Goal: Task Accomplishment & Management: Manage account settings

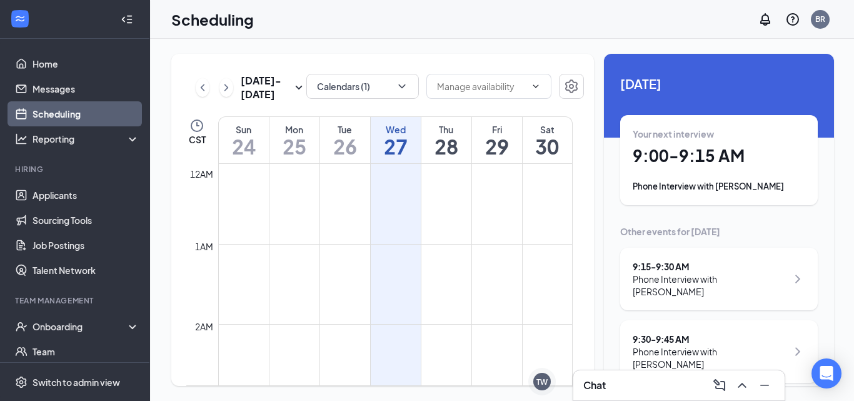
scroll to position [615, 0]
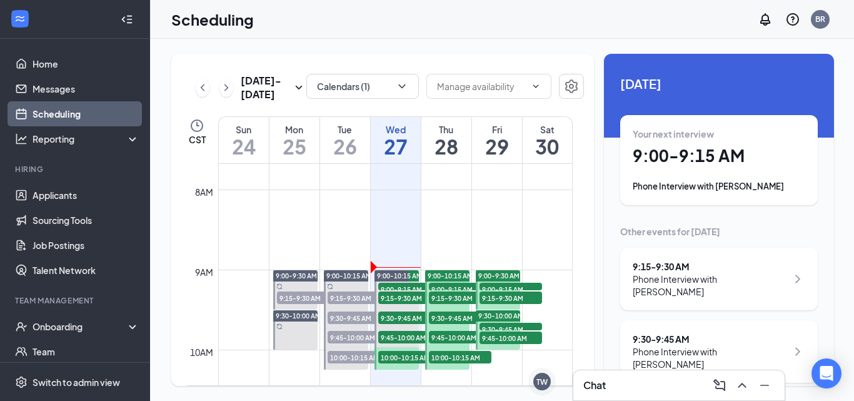
click at [705, 189] on div "Phone Interview with [PERSON_NAME]" at bounding box center [719, 186] width 173 height 13
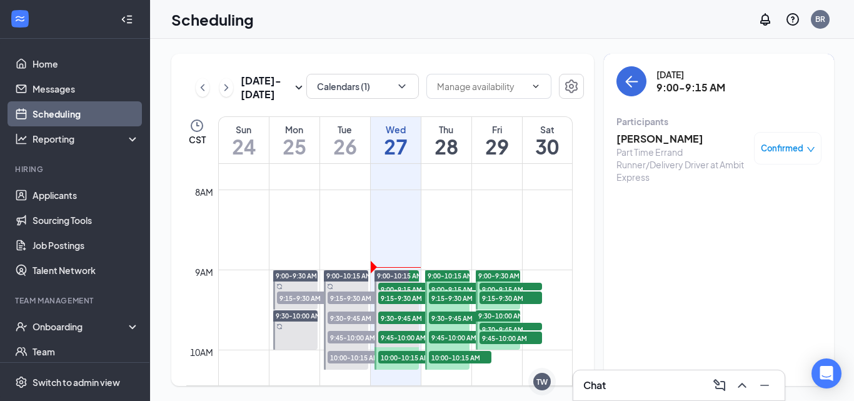
click at [628, 139] on h3 "[PERSON_NAME]" at bounding box center [682, 139] width 131 height 14
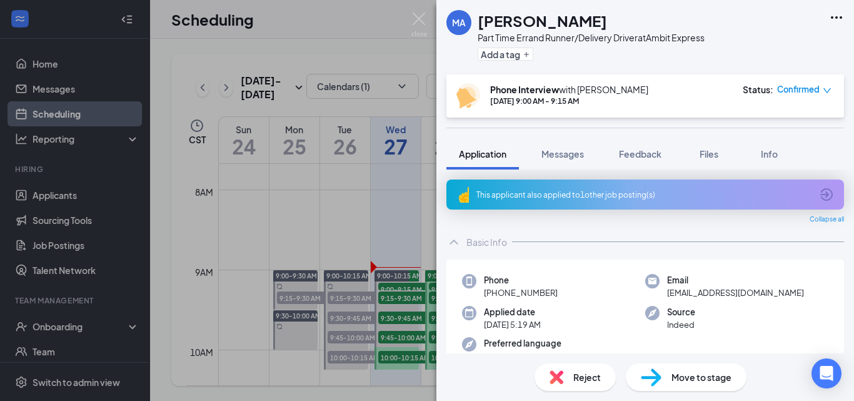
drag, startPoint x: 531, startPoint y: 19, endPoint x: 615, endPoint y: 19, distance: 84.4
click at [607, 19] on h1 "[PERSON_NAME]" at bounding box center [542, 20] width 129 height 21
click at [418, 23] on img at bounding box center [420, 25] width 16 height 24
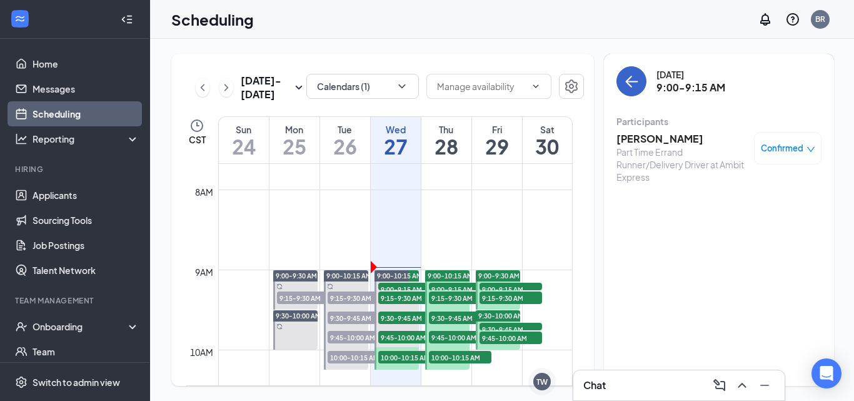
click at [635, 88] on icon "ArrowLeft" at bounding box center [631, 81] width 15 height 15
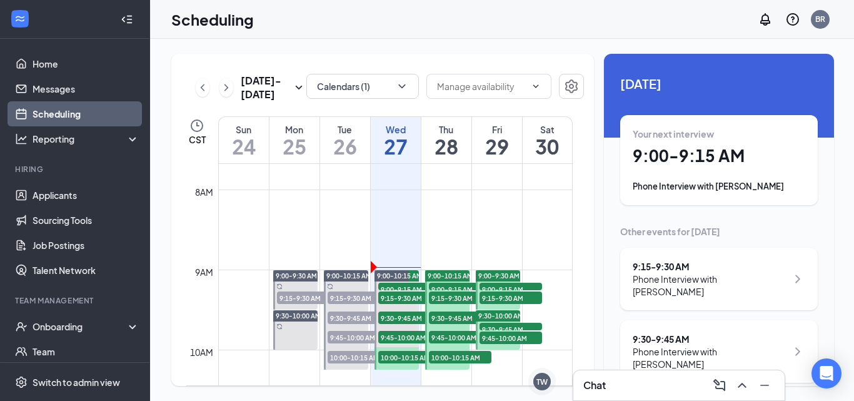
click at [676, 268] on div "9:15 - 9:30 AM" at bounding box center [710, 266] width 154 height 13
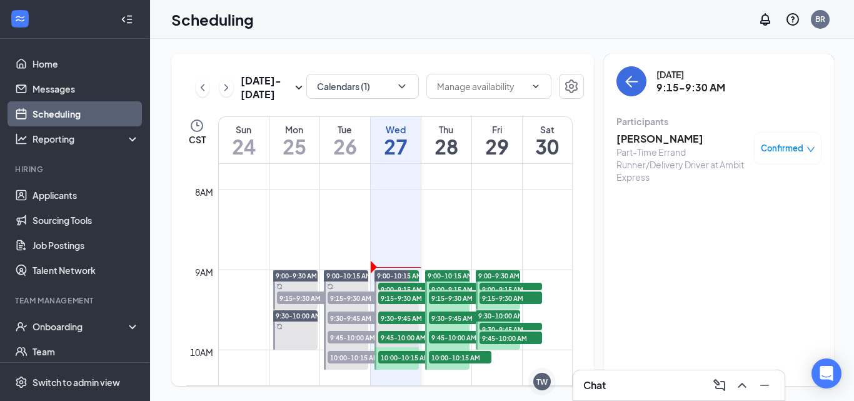
click at [630, 138] on h3 "[PERSON_NAME]" at bounding box center [682, 139] width 131 height 14
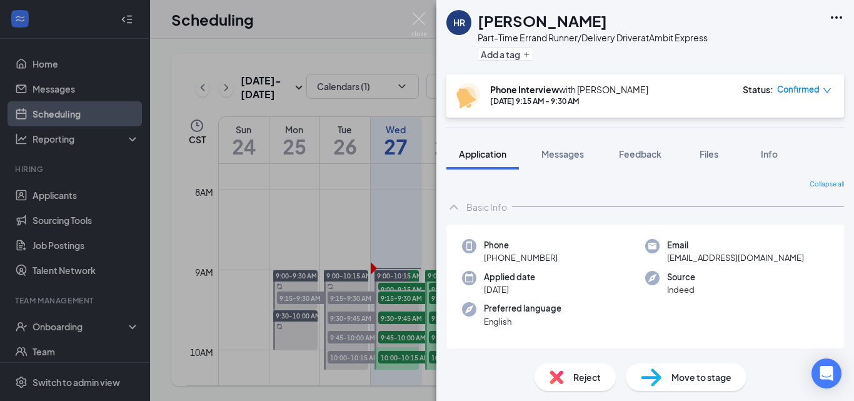
click at [481, 20] on h1 "[PERSON_NAME]" at bounding box center [542, 20] width 129 height 21
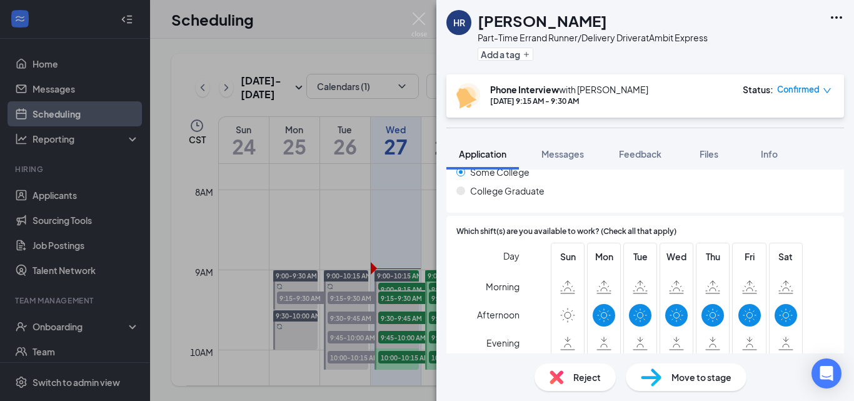
scroll to position [876, 0]
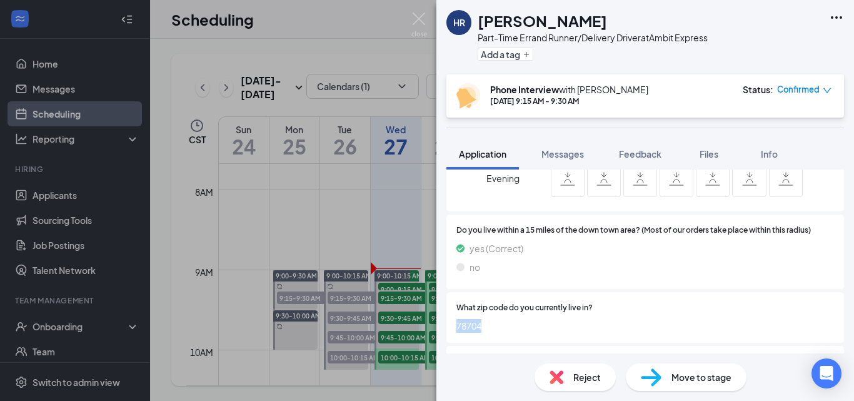
drag, startPoint x: 490, startPoint y: 325, endPoint x: 453, endPoint y: 327, distance: 36.3
click at [453, 327] on div "What zip code do you currently live in? 78704" at bounding box center [646, 317] width 398 height 51
copy span "78704"
click at [423, 19] on img at bounding box center [420, 25] width 16 height 24
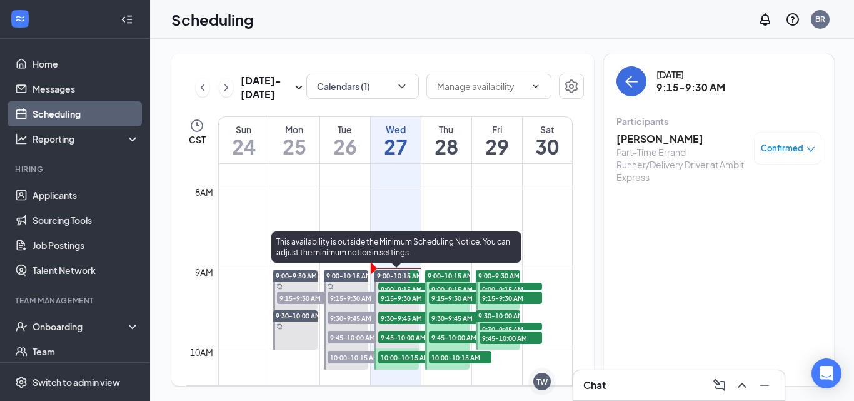
click at [398, 271] on div "9:00-10:15 AM" at bounding box center [397, 275] width 44 height 11
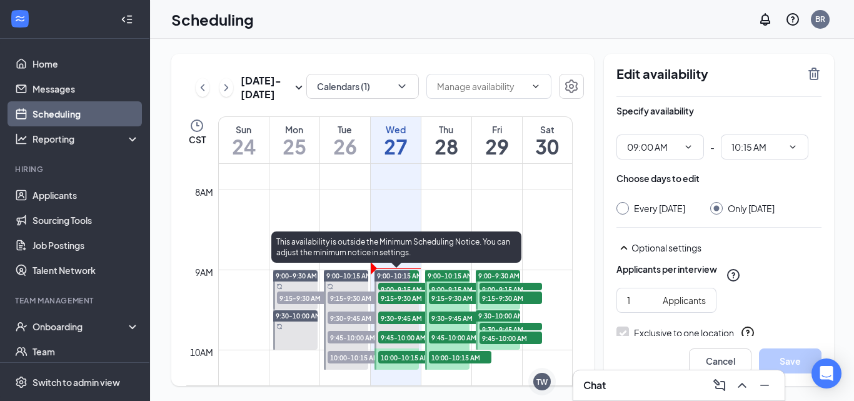
click at [398, 286] on span "9:00-9:15 AM" at bounding box center [409, 289] width 63 height 13
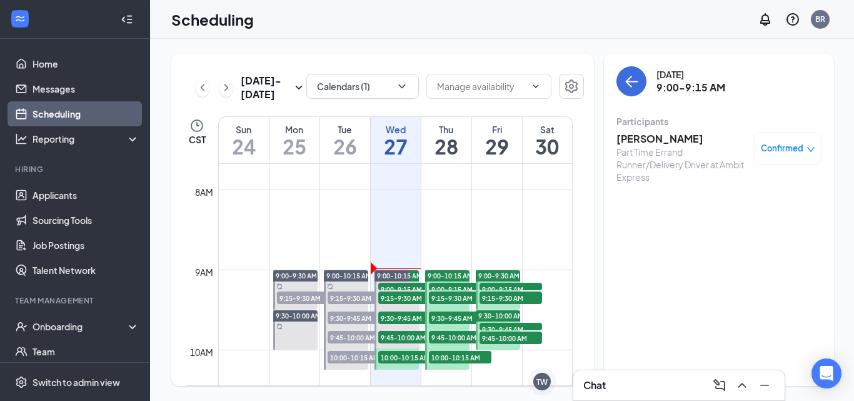
click at [653, 143] on h3 "[PERSON_NAME]" at bounding box center [682, 139] width 131 height 14
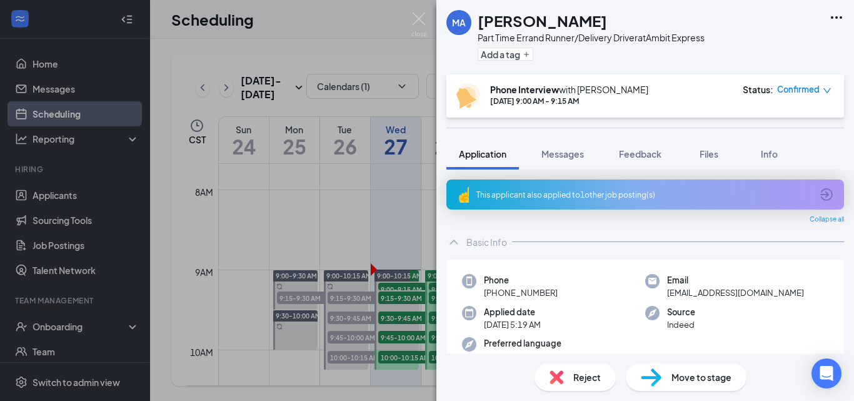
drag, startPoint x: 559, startPoint y: 293, endPoint x: 493, endPoint y: 290, distance: 66.4
click at [493, 290] on div "Phone [PHONE_NUMBER]" at bounding box center [553, 287] width 183 height 26
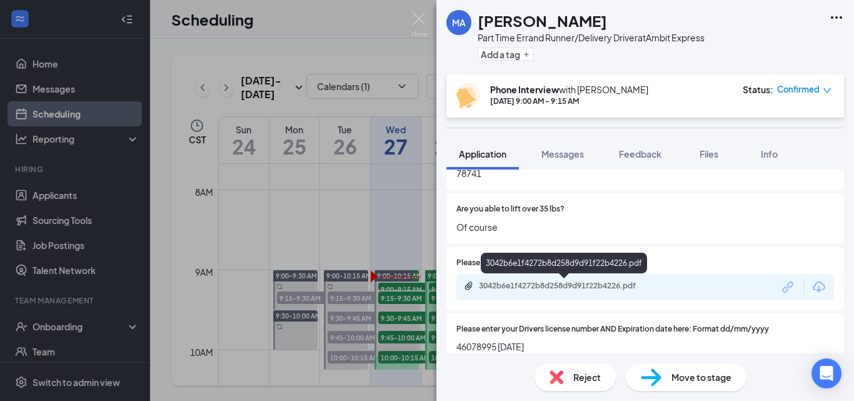
scroll to position [1001, 0]
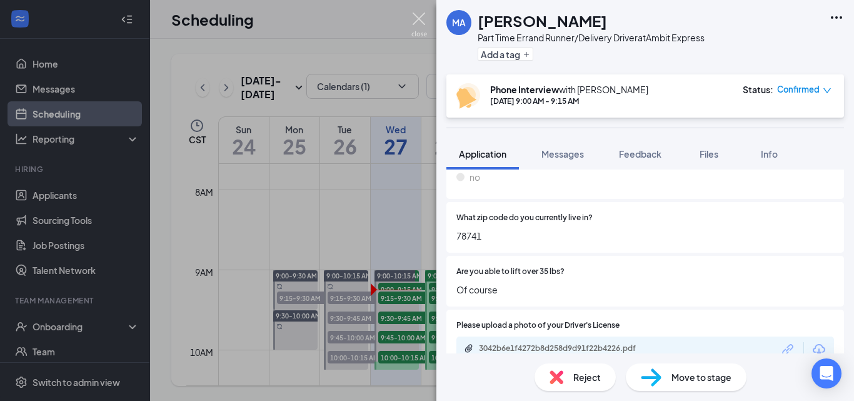
drag, startPoint x: 414, startPoint y: 23, endPoint x: 358, endPoint y: 295, distance: 277.7
click at [414, 23] on img at bounding box center [420, 25] width 16 height 24
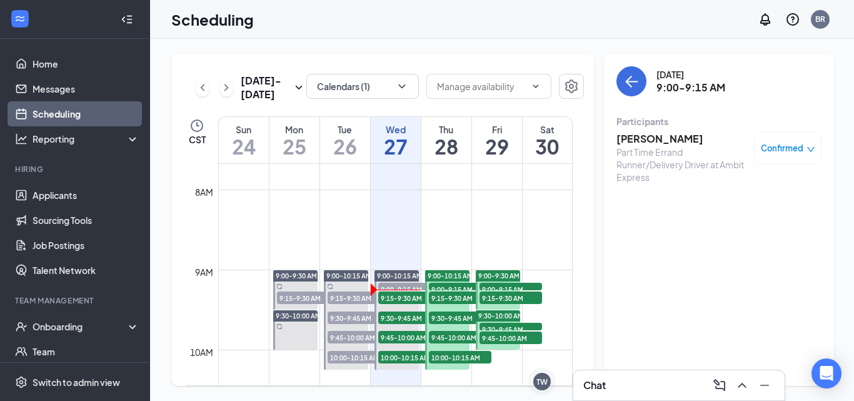
click at [396, 299] on span "9:15-9:30 AM" at bounding box center [409, 297] width 63 height 13
click at [644, 135] on h3 "[PERSON_NAME]" at bounding box center [682, 139] width 131 height 14
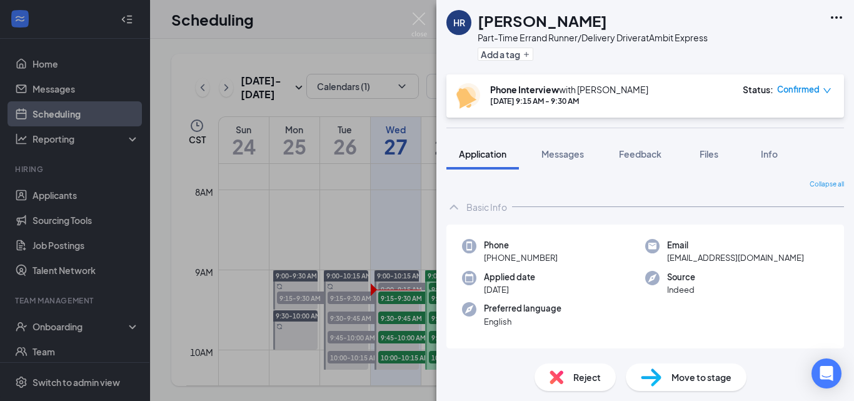
drag, startPoint x: 556, startPoint y: 258, endPoint x: 495, endPoint y: 252, distance: 60.9
click at [495, 252] on div "Phone [PHONE_NUMBER]" at bounding box center [553, 252] width 183 height 26
copy span "[PHONE_NUMBER]"
click at [423, 23] on img at bounding box center [420, 25] width 16 height 24
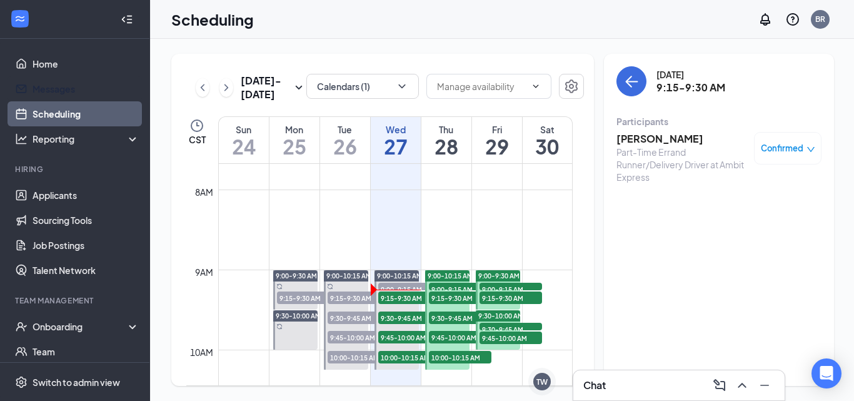
click at [650, 141] on h3 "[PERSON_NAME]" at bounding box center [682, 139] width 131 height 14
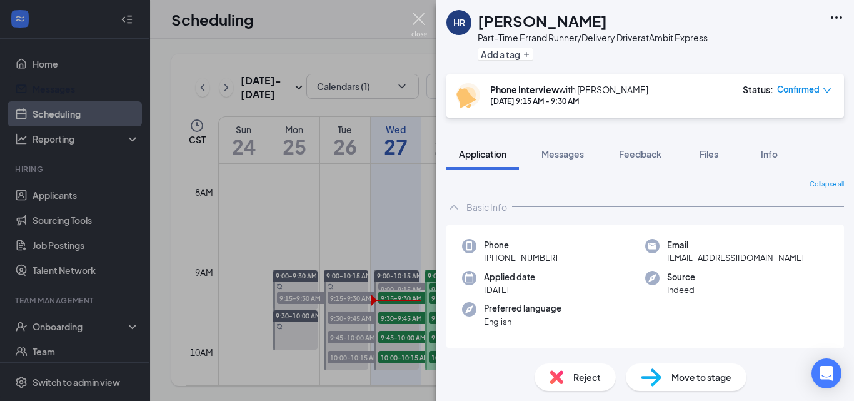
click at [420, 24] on img at bounding box center [420, 25] width 16 height 24
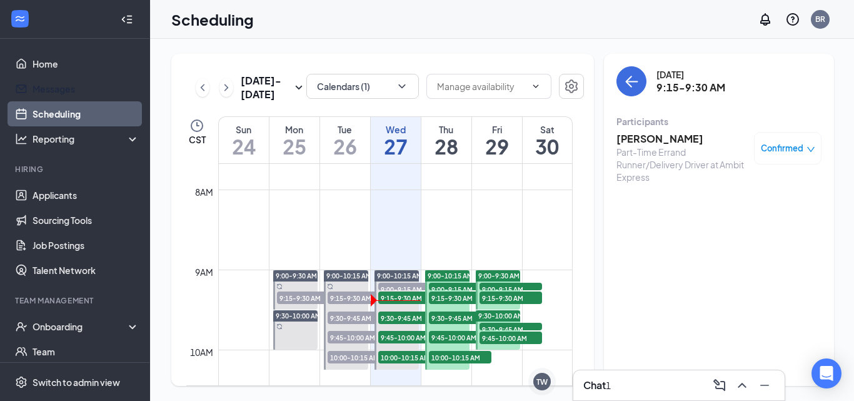
click at [395, 286] on span "9:00-9:15 AM" at bounding box center [409, 289] width 63 height 13
click at [644, 135] on h3 "[PERSON_NAME]" at bounding box center [682, 139] width 131 height 14
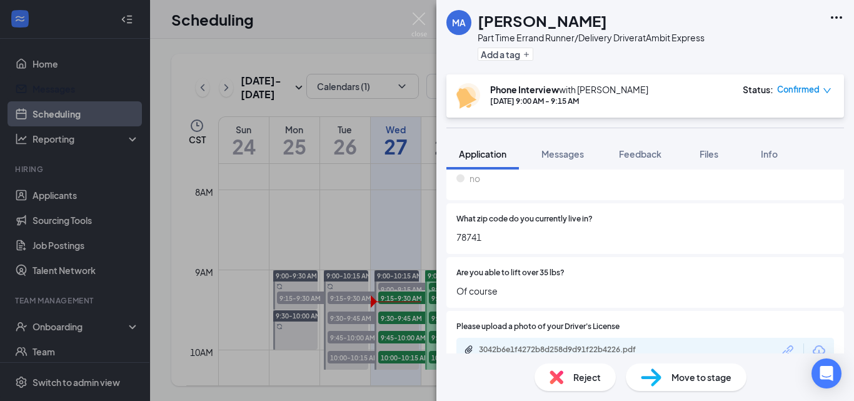
scroll to position [1001, 0]
drag, startPoint x: 483, startPoint y: 230, endPoint x: 455, endPoint y: 238, distance: 29.3
click at [455, 238] on div "What zip code do you currently live in? 78741" at bounding box center [646, 227] width 398 height 51
copy span "78741"
click at [414, 19] on img at bounding box center [420, 25] width 16 height 24
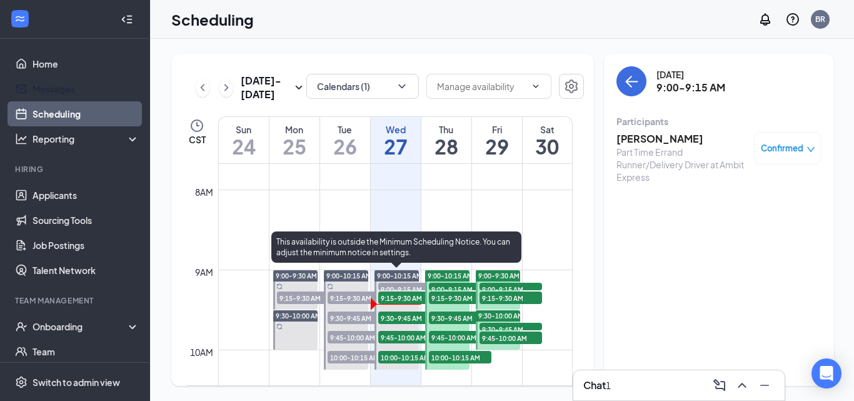
click at [400, 315] on span "9:30-9:45 AM" at bounding box center [409, 317] width 63 height 13
click at [412, 319] on span "9:30-9:45 AM" at bounding box center [409, 317] width 63 height 13
click at [398, 320] on span "9:30-9:45 AM" at bounding box center [409, 317] width 63 height 13
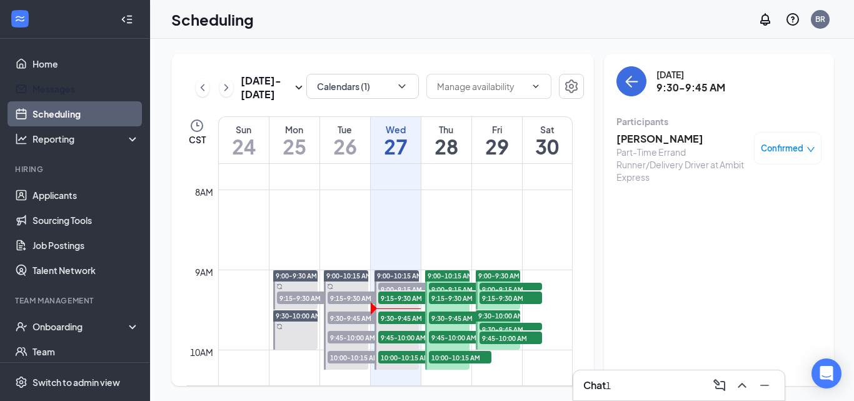
click at [651, 137] on h3 "[PERSON_NAME]" at bounding box center [682, 139] width 131 height 14
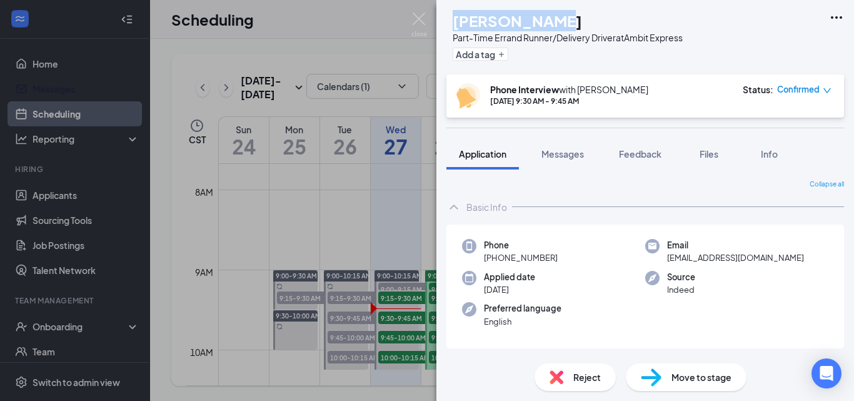
drag, startPoint x: 596, startPoint y: 24, endPoint x: 481, endPoint y: 23, distance: 115.1
click at [481, 23] on div "[PERSON_NAME]" at bounding box center [568, 20] width 230 height 21
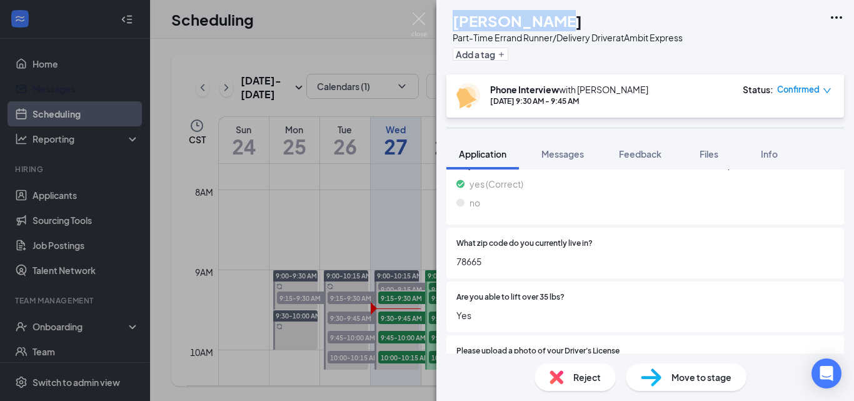
scroll to position [1001, 0]
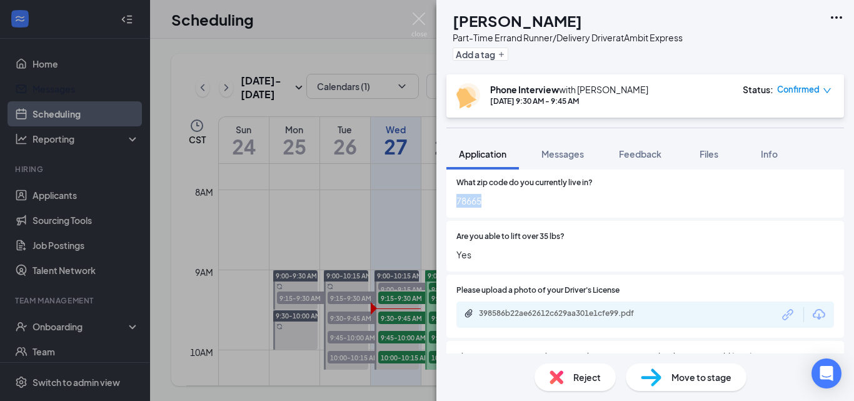
drag, startPoint x: 484, startPoint y: 202, endPoint x: 453, endPoint y: 199, distance: 31.4
click at [453, 199] on div "What zip code do you currently live in? 78665" at bounding box center [646, 192] width 398 height 51
copy span "78665"
click at [418, 16] on img at bounding box center [420, 25] width 16 height 24
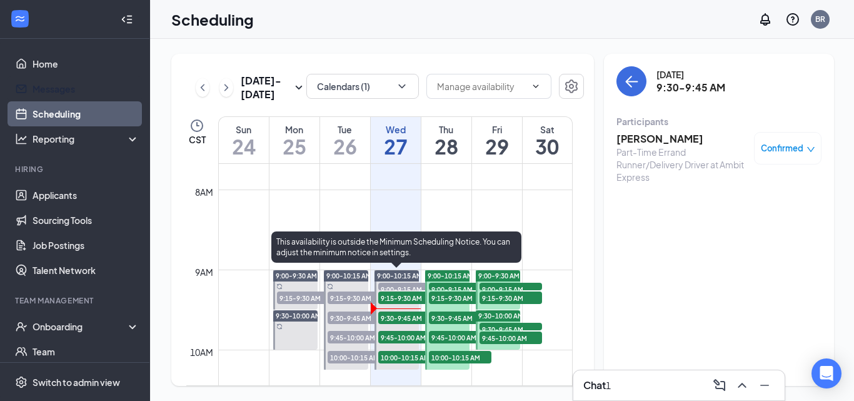
click at [406, 336] on span "9:45-10:00 AM" at bounding box center [409, 337] width 63 height 13
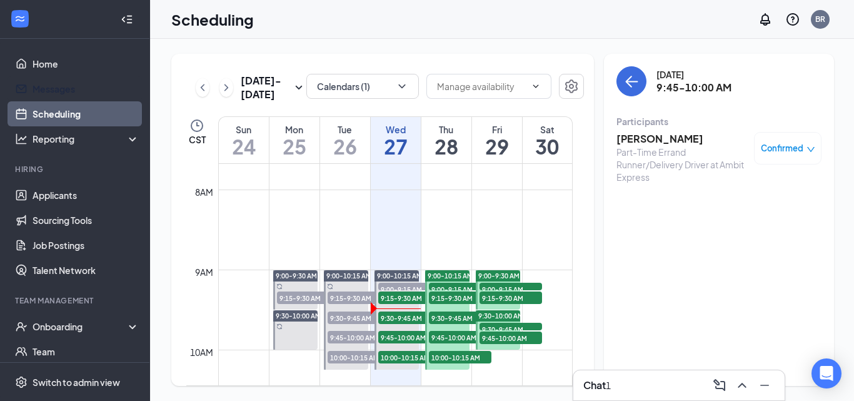
click at [657, 134] on h3 "[PERSON_NAME]" at bounding box center [682, 139] width 131 height 14
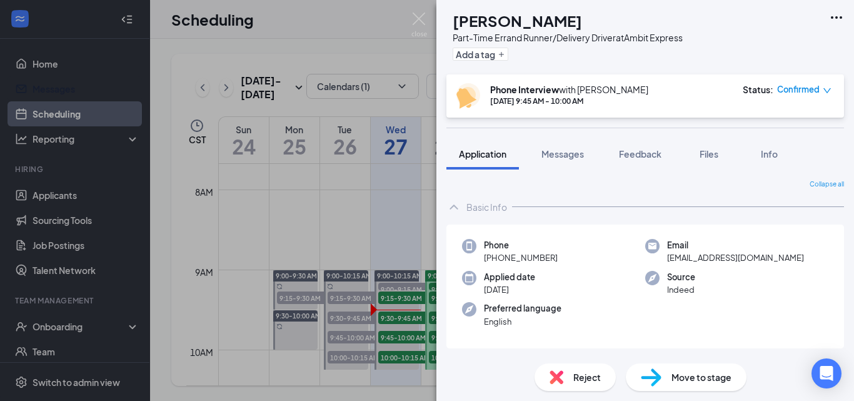
drag, startPoint x: 592, startPoint y: 23, endPoint x: 472, endPoint y: 17, distance: 120.2
click at [472, 17] on div "JS [PERSON_NAME] Part-Time Errand Runner/Delivery Driver at Ambit Express Add a…" at bounding box center [565, 37] width 236 height 54
copy div "[PERSON_NAME]"
click at [419, 19] on img at bounding box center [420, 25] width 16 height 24
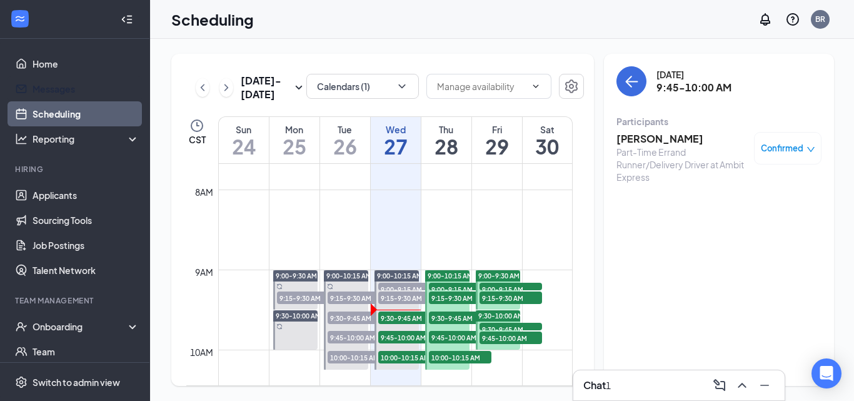
click at [401, 320] on span "9:30-9:45 AM" at bounding box center [409, 317] width 63 height 13
click at [652, 134] on h3 "[PERSON_NAME]" at bounding box center [682, 139] width 131 height 14
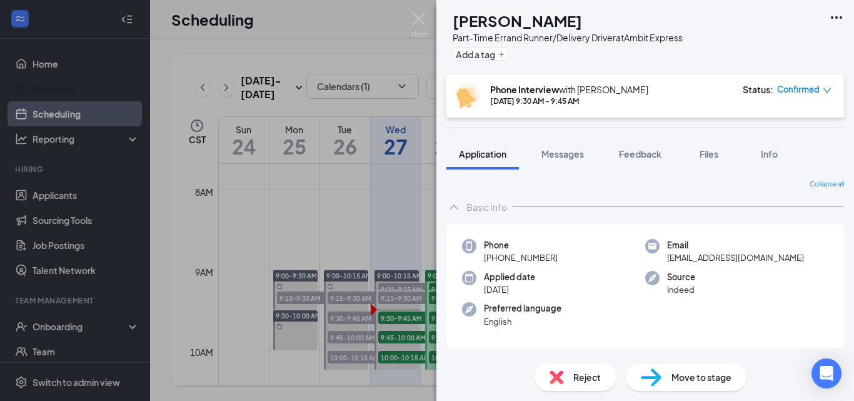
drag, startPoint x: 558, startPoint y: 256, endPoint x: 496, endPoint y: 261, distance: 62.7
click at [496, 261] on div "Phone [PHONE_NUMBER]" at bounding box center [553, 252] width 183 height 26
click at [414, 18] on img at bounding box center [420, 25] width 16 height 24
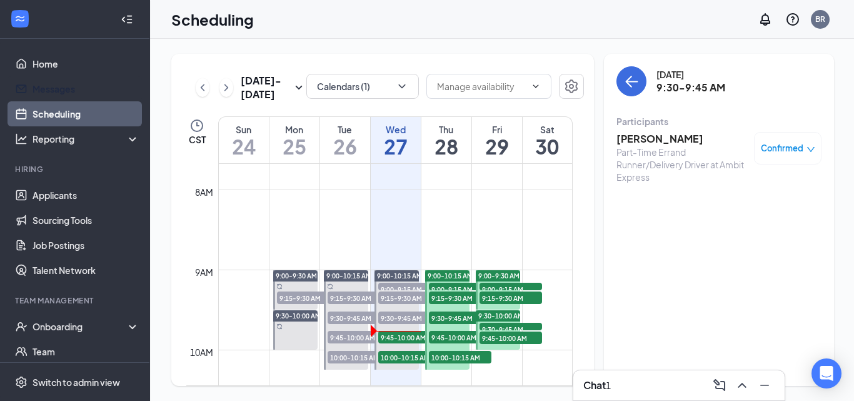
click at [388, 340] on span "9:45-10:00 AM" at bounding box center [409, 337] width 63 height 13
click at [639, 145] on h3 "[PERSON_NAME]" at bounding box center [682, 139] width 131 height 14
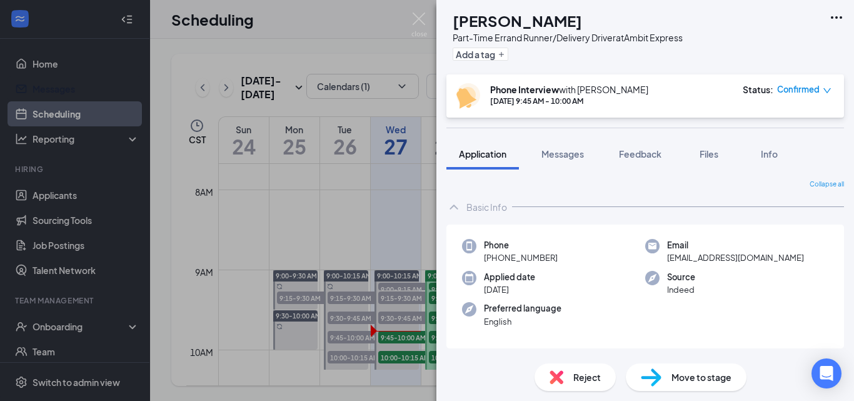
drag, startPoint x: 562, startPoint y: 254, endPoint x: 495, endPoint y: 264, distance: 67.7
click at [495, 264] on div "Phone [PHONE_NUMBER]" at bounding box center [553, 252] width 183 height 26
copy span "[PHONE_NUMBER]"
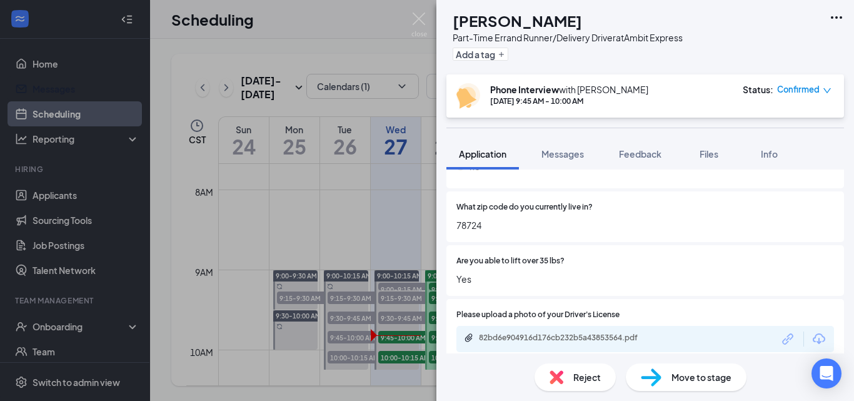
scroll to position [1001, 0]
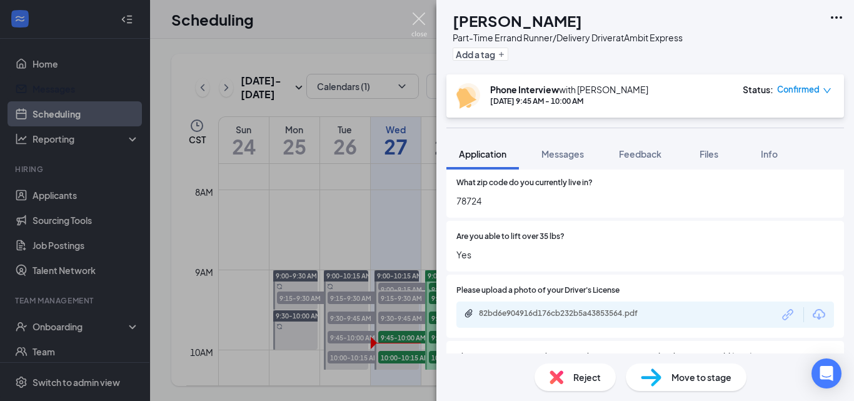
click at [423, 18] on img at bounding box center [420, 25] width 16 height 24
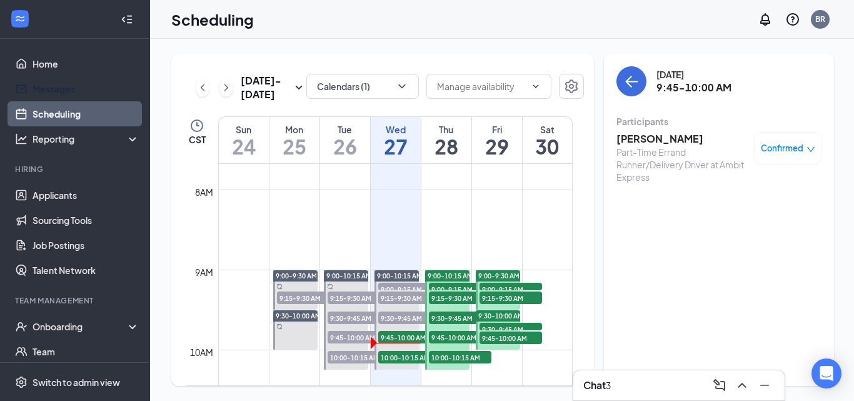
click at [400, 360] on span "10:00-10:15 AM" at bounding box center [409, 357] width 63 height 13
click at [649, 142] on h3 "[PERSON_NAME]" at bounding box center [682, 139] width 131 height 14
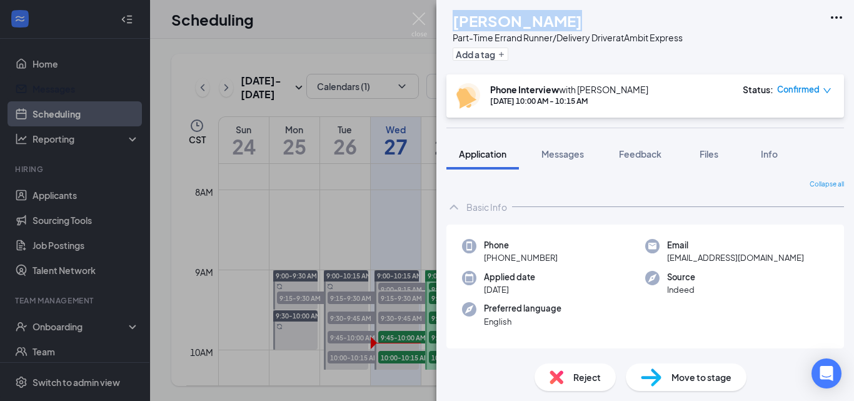
drag, startPoint x: 585, startPoint y: 24, endPoint x: 482, endPoint y: 23, distance: 103.8
click at [482, 23] on h1 "[PERSON_NAME]" at bounding box center [517, 20] width 129 height 21
drag, startPoint x: 555, startPoint y: 256, endPoint x: 495, endPoint y: 260, distance: 60.1
click at [495, 260] on div "Phone [PHONE_NUMBER]" at bounding box center [553, 252] width 183 height 26
copy span "[PHONE_NUMBER]"
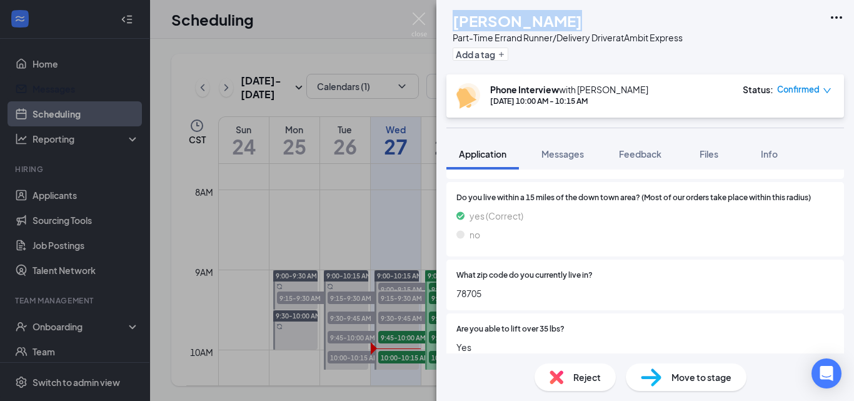
scroll to position [1001, 0]
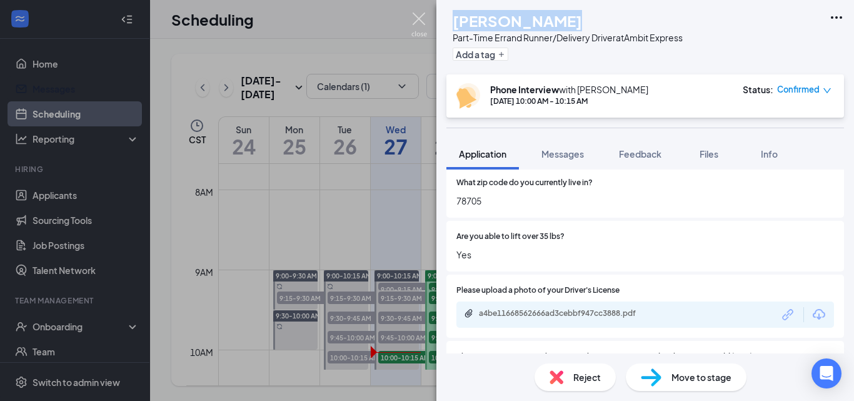
click at [422, 20] on img at bounding box center [420, 25] width 16 height 24
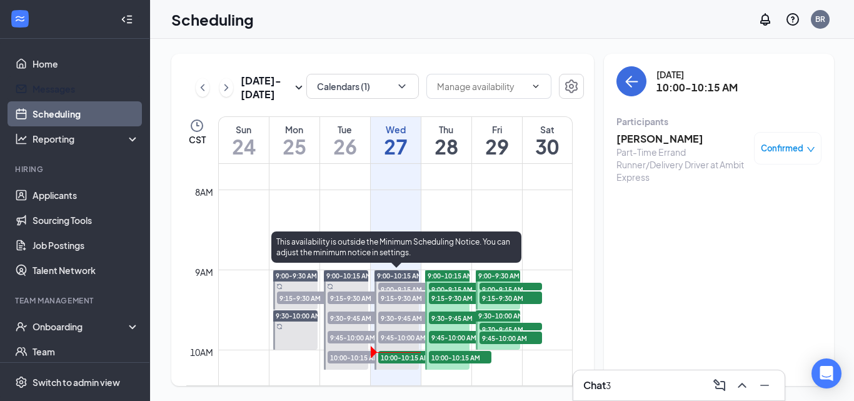
click at [395, 289] on span "9:00-9:15 AM" at bounding box center [409, 289] width 63 height 13
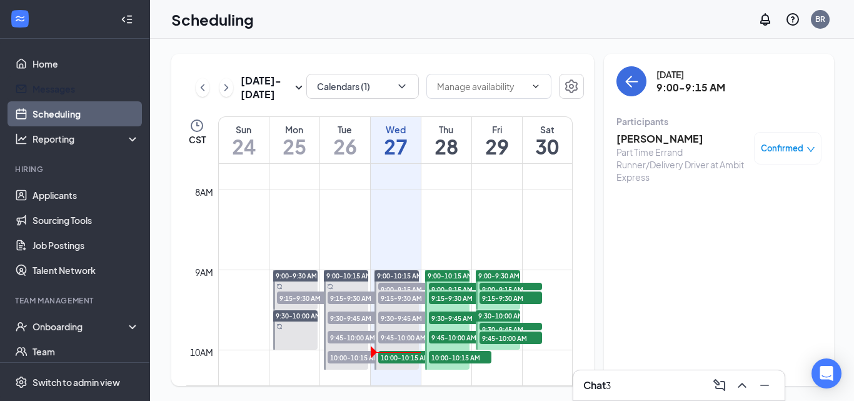
click at [664, 131] on div "[PERSON_NAME] Part Time Errand Runner/Delivery Driver at Ambit Express Confirmed" at bounding box center [719, 158] width 205 height 60
click at [663, 136] on h3 "[PERSON_NAME]" at bounding box center [682, 139] width 131 height 14
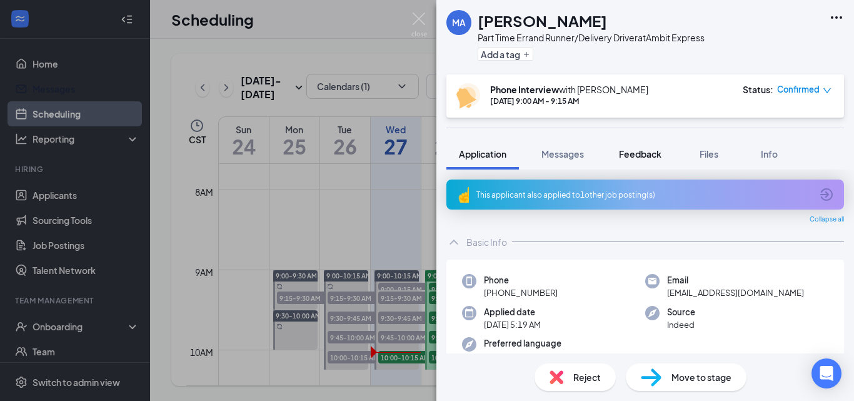
click at [642, 152] on span "Feedback" at bounding box center [640, 153] width 43 height 11
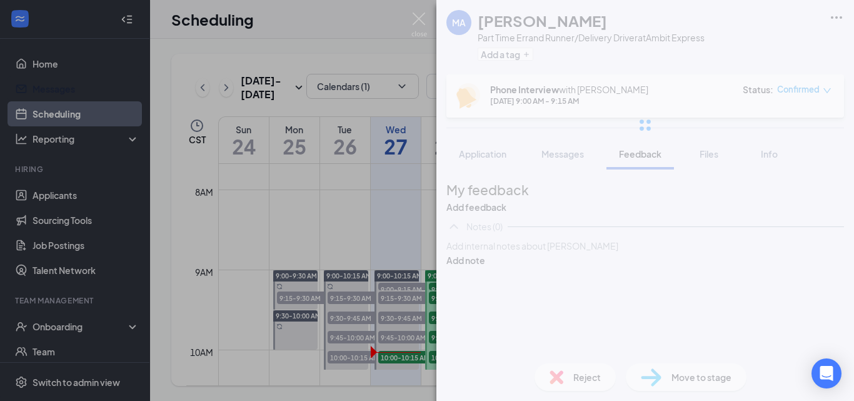
click at [522, 294] on div "MA [PERSON_NAME] Part Time Errand Runner/Delivery Driver at Ambit Express Add a…" at bounding box center [646, 200] width 418 height 401
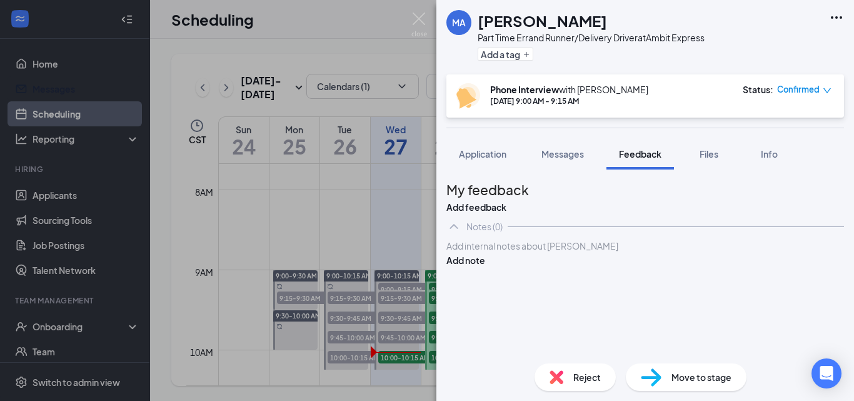
click at [522, 253] on div at bounding box center [645, 246] width 396 height 13
click at [485, 267] on button "Add note" at bounding box center [466, 260] width 39 height 14
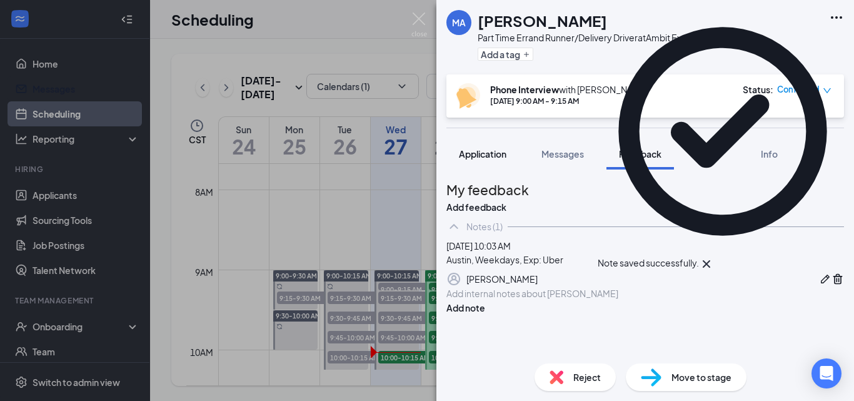
click at [483, 156] on span "Application" at bounding box center [483, 153] width 48 height 11
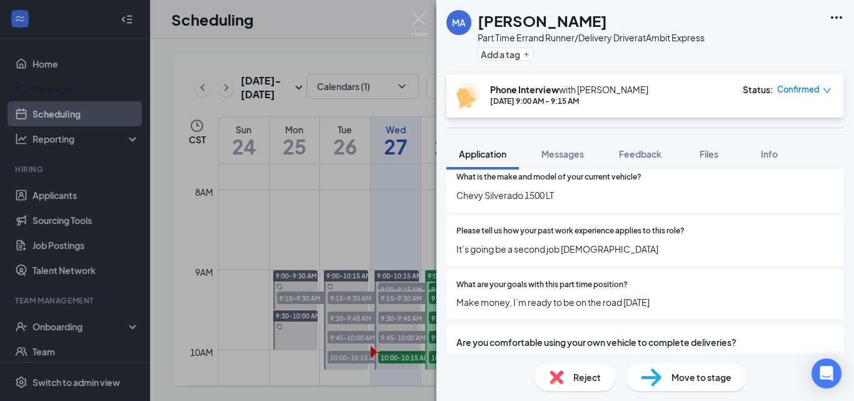
scroll to position [313, 0]
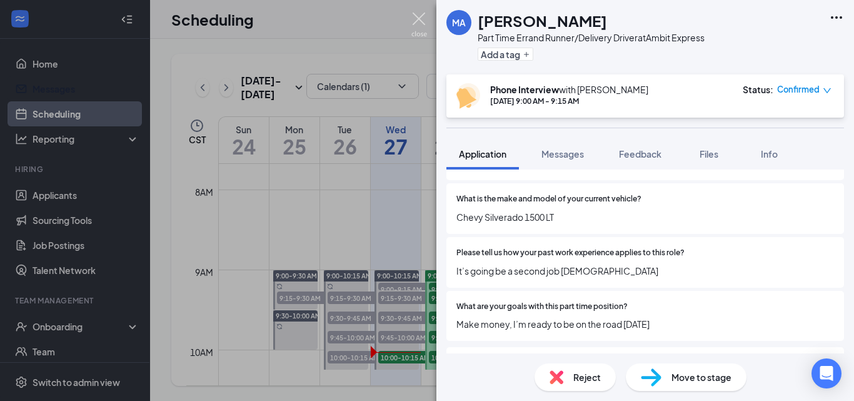
click at [417, 22] on img at bounding box center [420, 25] width 16 height 24
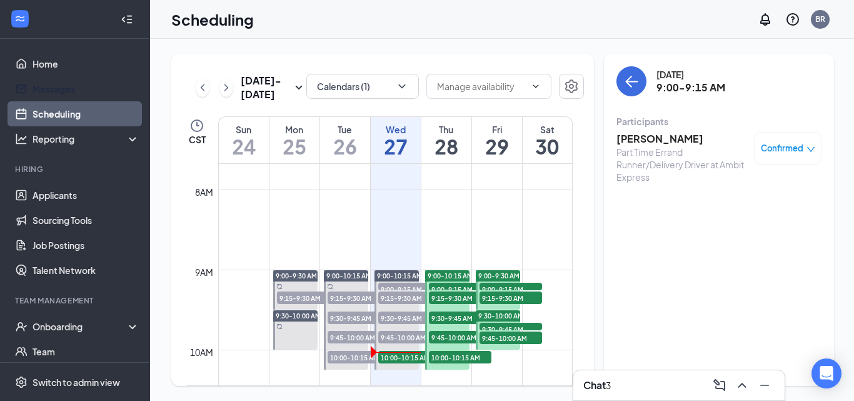
click at [391, 299] on span "9:15-9:30 AM" at bounding box center [409, 297] width 63 height 13
click at [653, 144] on h3 "[PERSON_NAME]" at bounding box center [682, 139] width 131 height 14
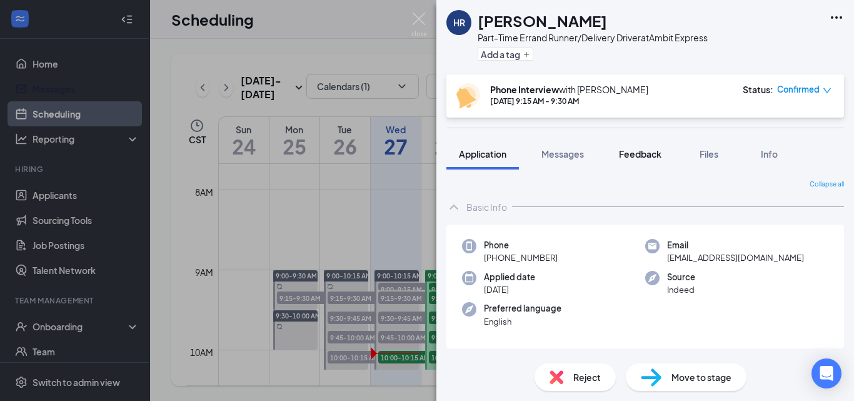
click at [637, 151] on span "Feedback" at bounding box center [640, 153] width 43 height 11
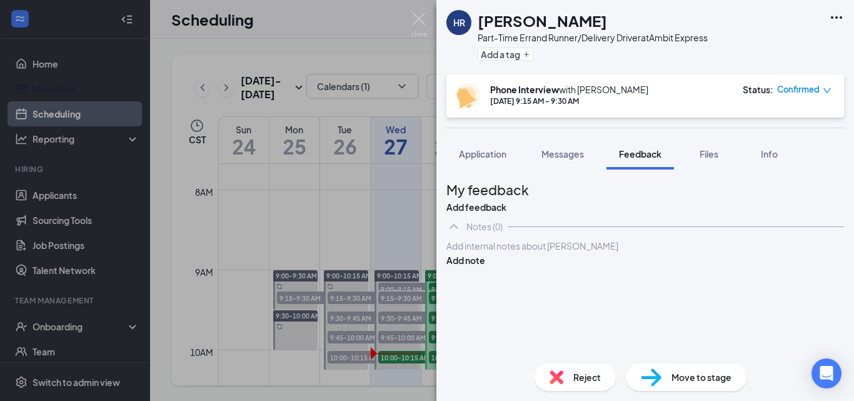
click at [522, 267] on div "Add internal notes about [PERSON_NAME] Add note" at bounding box center [646, 253] width 398 height 28
click at [519, 253] on div at bounding box center [645, 246] width 396 height 13
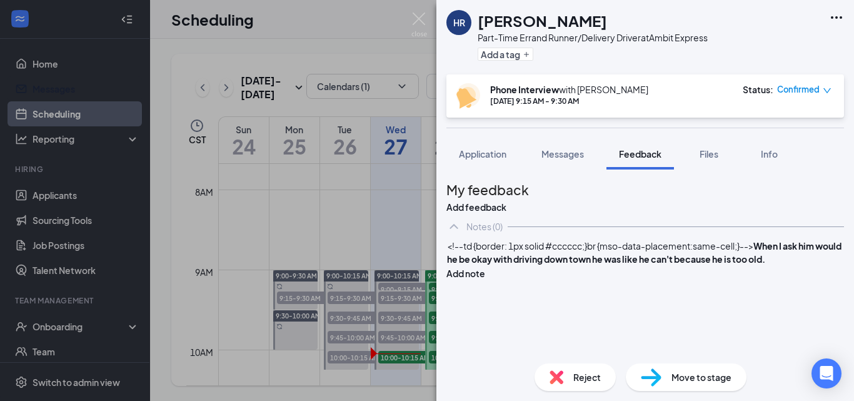
drag, startPoint x: 508, startPoint y: 305, endPoint x: 465, endPoint y: 261, distance: 62.4
click at [465, 266] on div "<!--td {border: 1px solid #cccccc;}br {mso-data-placement:same-cell;}--> When I…" at bounding box center [646, 259] width 398 height 41
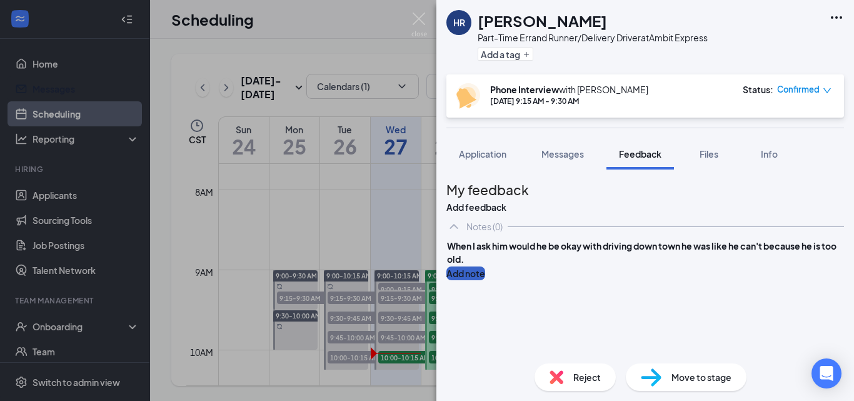
click at [485, 280] on button "Add note" at bounding box center [466, 273] width 39 height 14
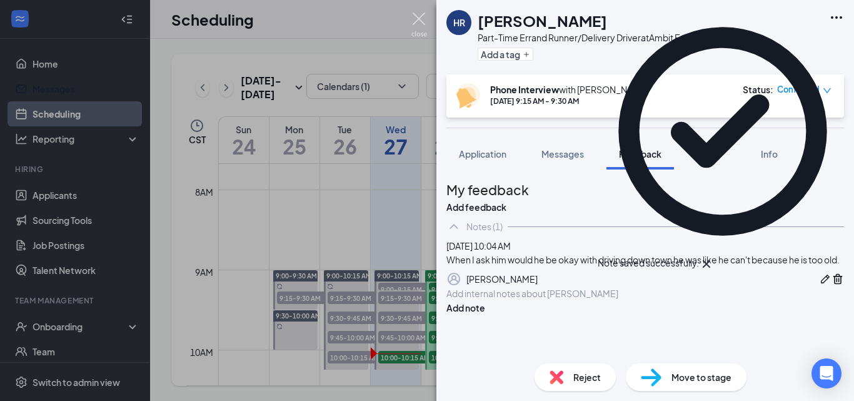
click at [417, 16] on img at bounding box center [420, 25] width 16 height 24
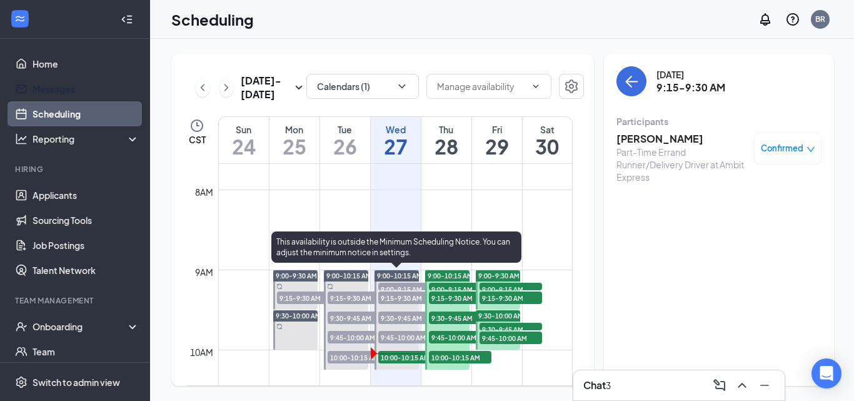
click at [388, 315] on span "9:30-9:45 AM" at bounding box center [409, 317] width 63 height 13
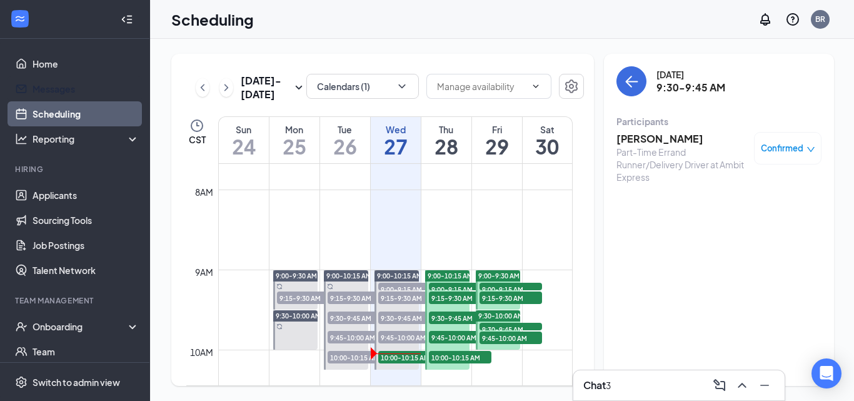
click at [636, 134] on h3 "[PERSON_NAME]" at bounding box center [682, 139] width 131 height 14
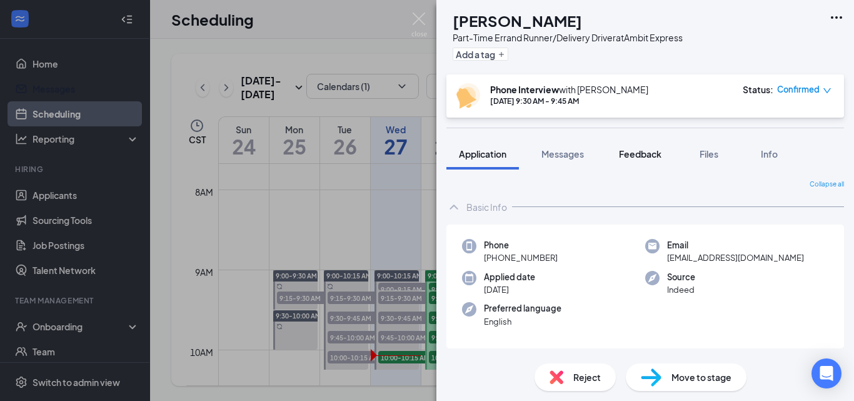
click at [636, 159] on div "Feedback" at bounding box center [640, 154] width 43 height 13
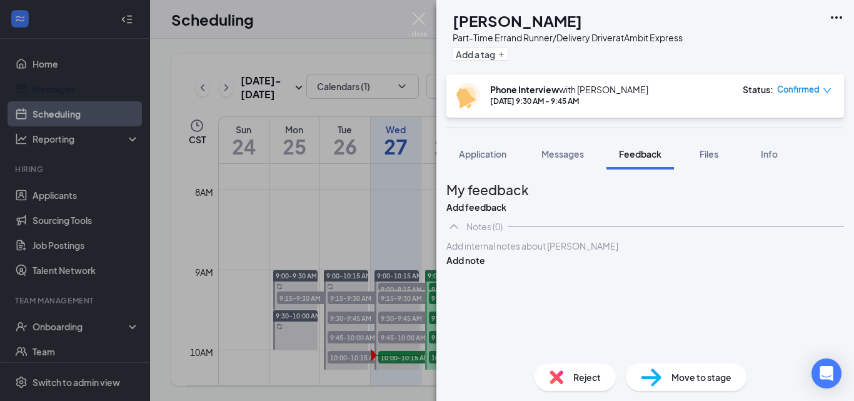
click at [524, 253] on div at bounding box center [645, 246] width 396 height 13
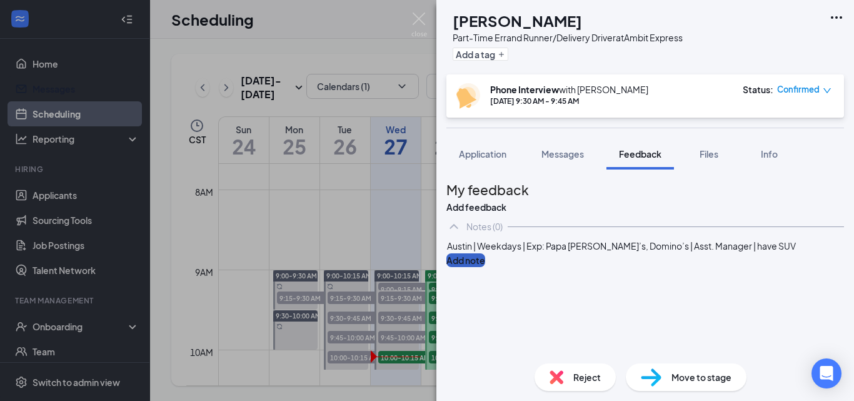
click at [485, 267] on button "Add note" at bounding box center [466, 260] width 39 height 14
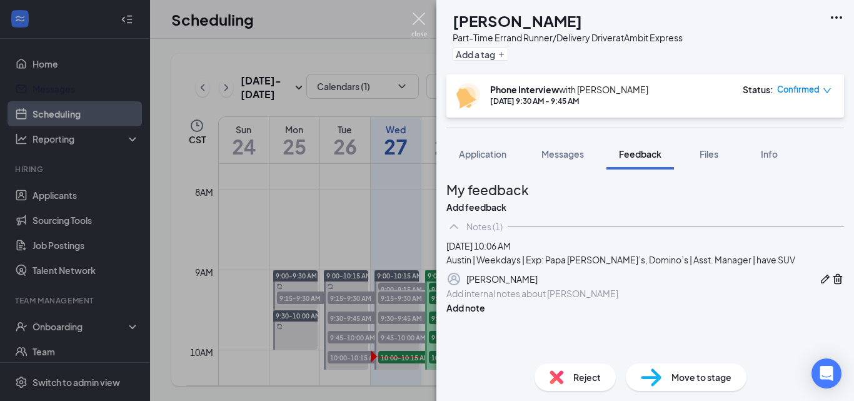
click at [420, 21] on img at bounding box center [420, 25] width 16 height 24
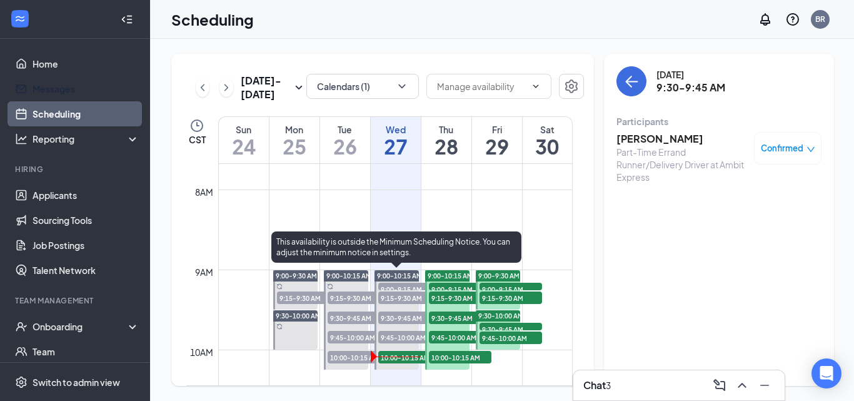
click at [393, 336] on span "9:45-10:00 AM" at bounding box center [409, 337] width 63 height 13
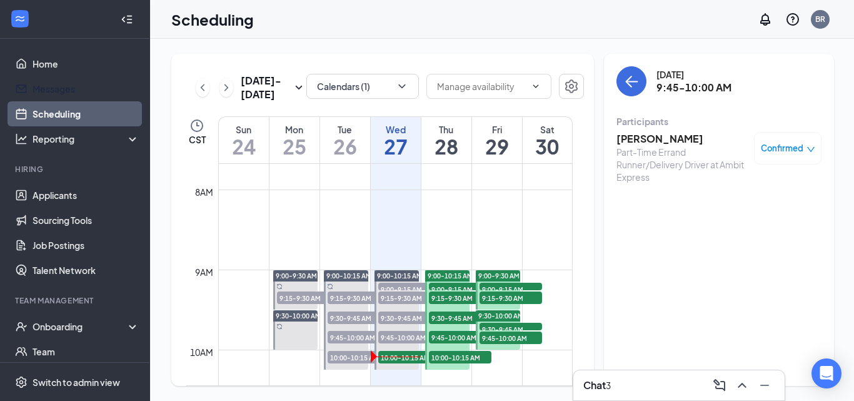
click at [647, 140] on h3 "[PERSON_NAME]" at bounding box center [682, 139] width 131 height 14
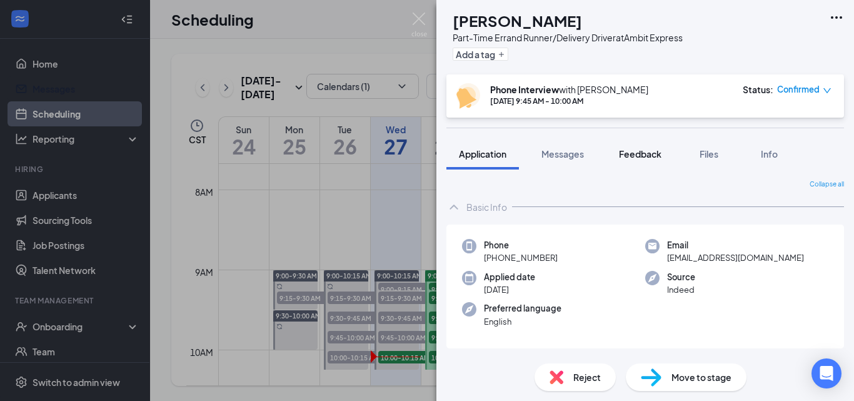
click at [635, 155] on span "Feedback" at bounding box center [640, 153] width 43 height 11
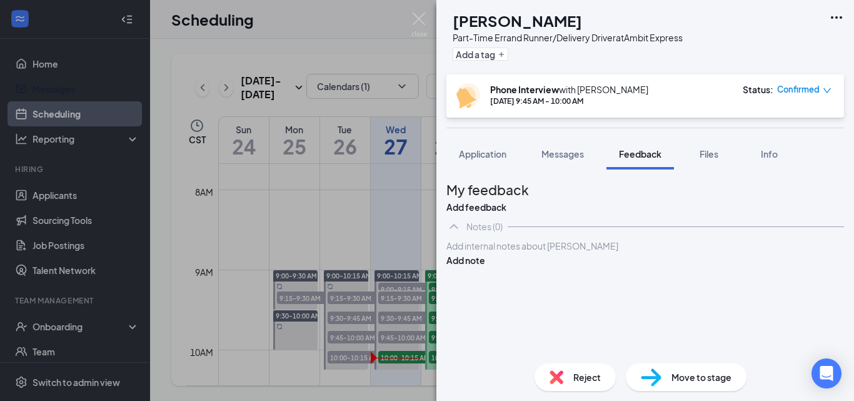
click at [528, 253] on div at bounding box center [645, 246] width 396 height 13
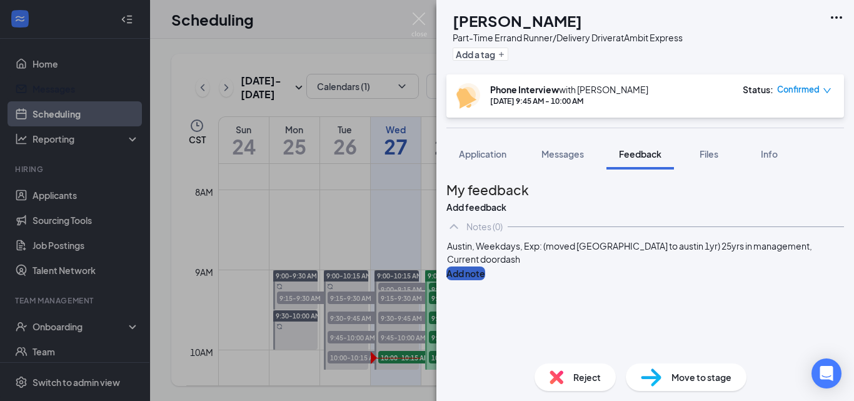
click at [485, 280] on button "Add note" at bounding box center [466, 273] width 39 height 14
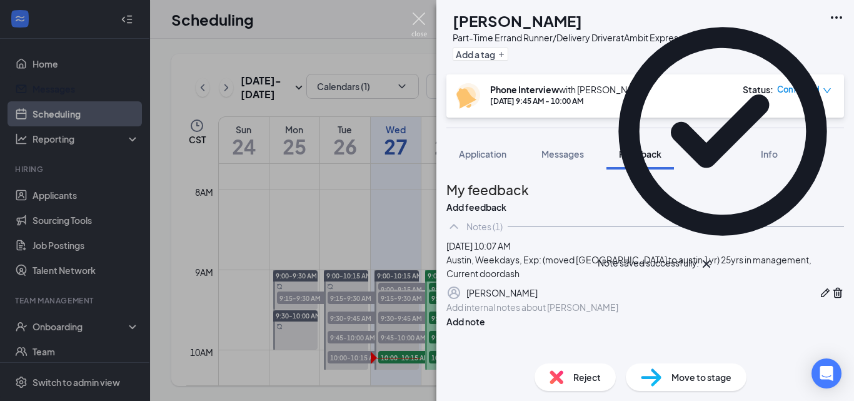
click at [416, 24] on img at bounding box center [420, 25] width 16 height 24
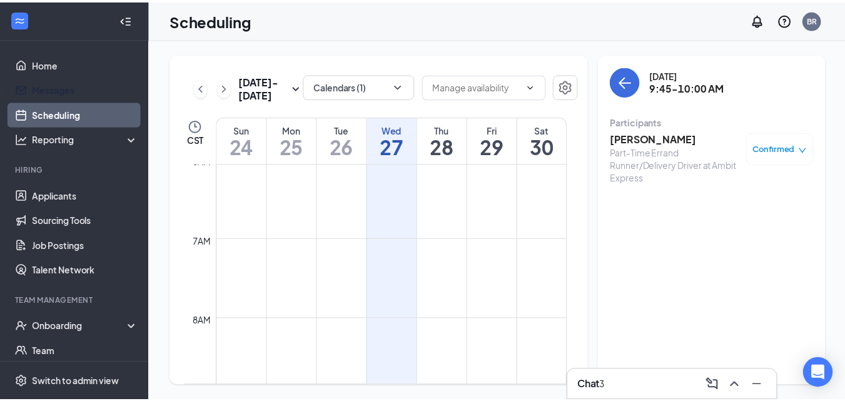
scroll to position [615, 0]
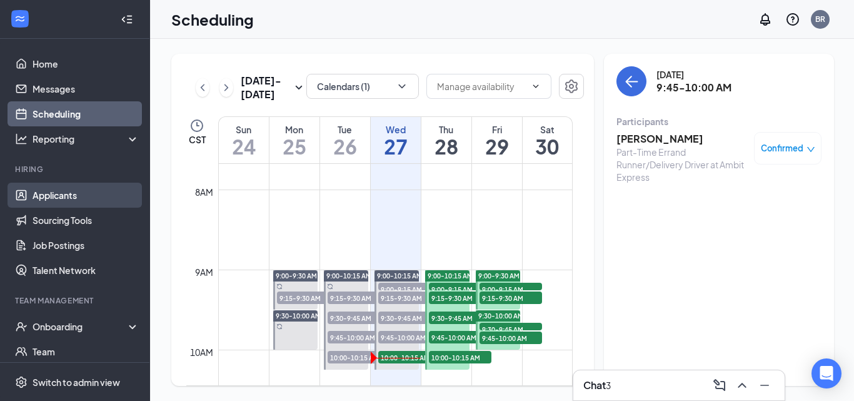
click at [56, 188] on link "Applicants" at bounding box center [86, 195] width 107 height 25
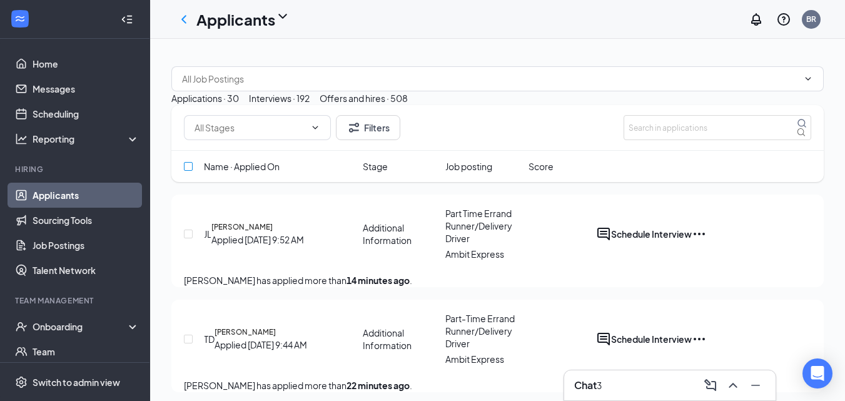
click at [191, 171] on input "checkbox" at bounding box center [188, 166] width 9 height 9
checkbox input "true"
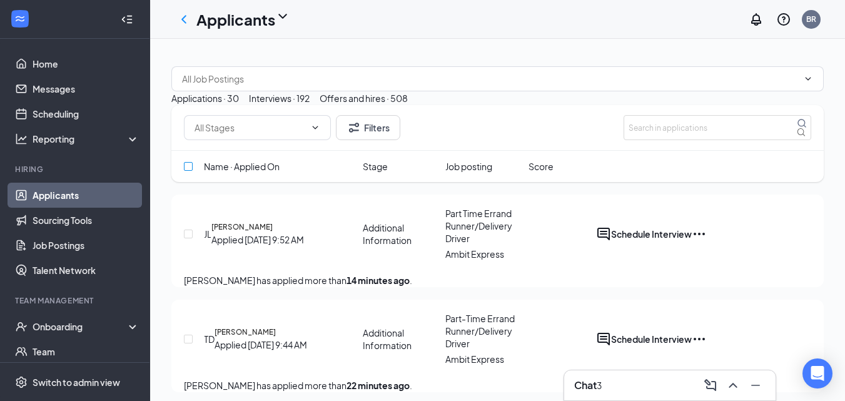
checkbox input "true"
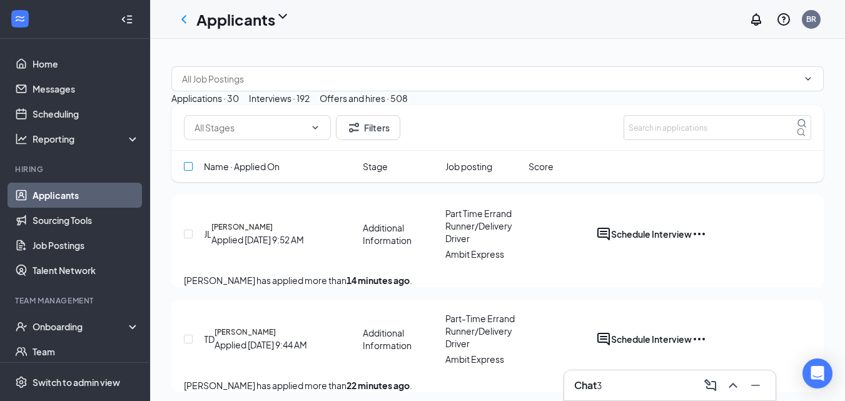
checkbox input "true"
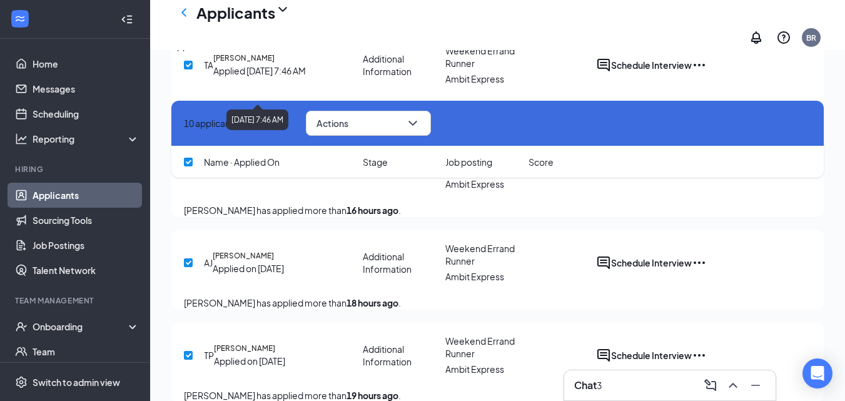
scroll to position [438, 0]
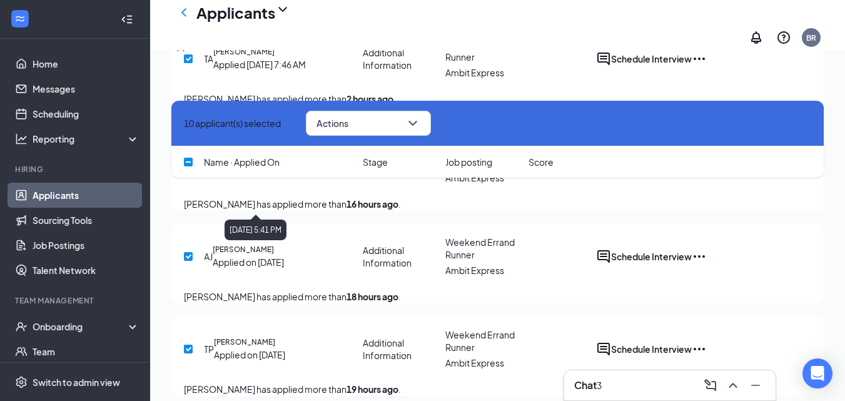
checkbox input "false"
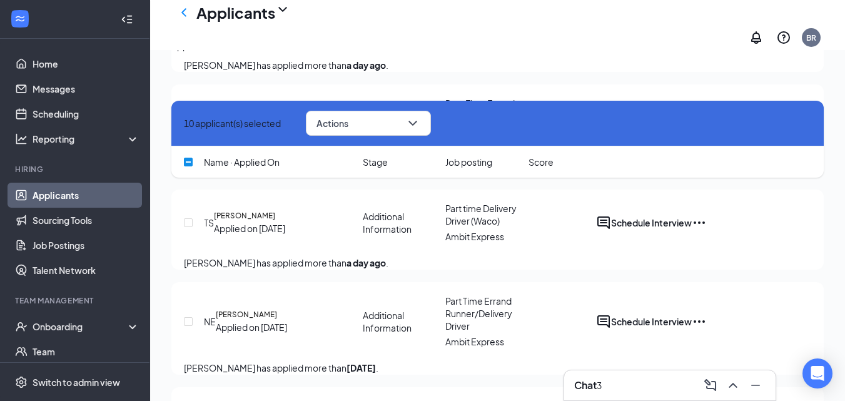
scroll to position [938, 0]
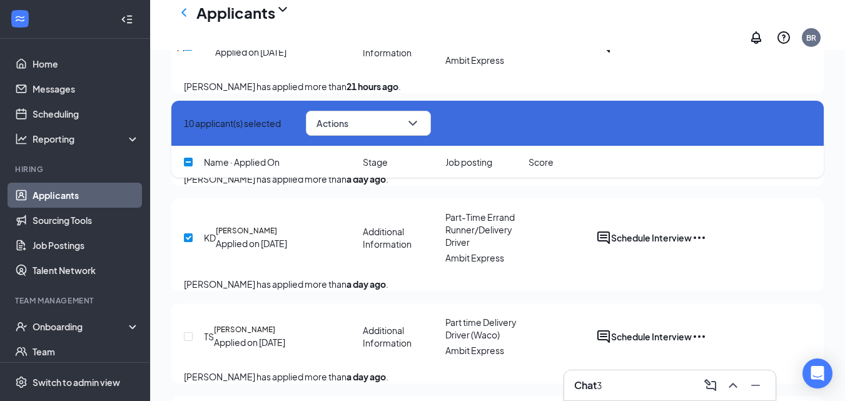
click at [190, 143] on input "checkbox" at bounding box center [188, 138] width 9 height 9
checkbox input "false"
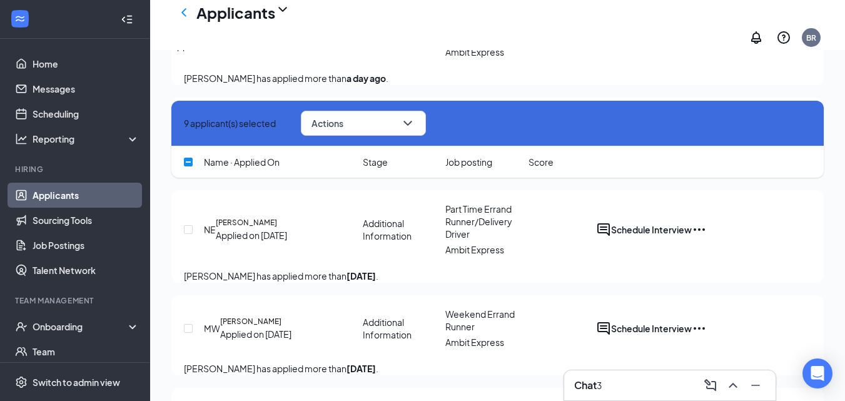
scroll to position [1126, 0]
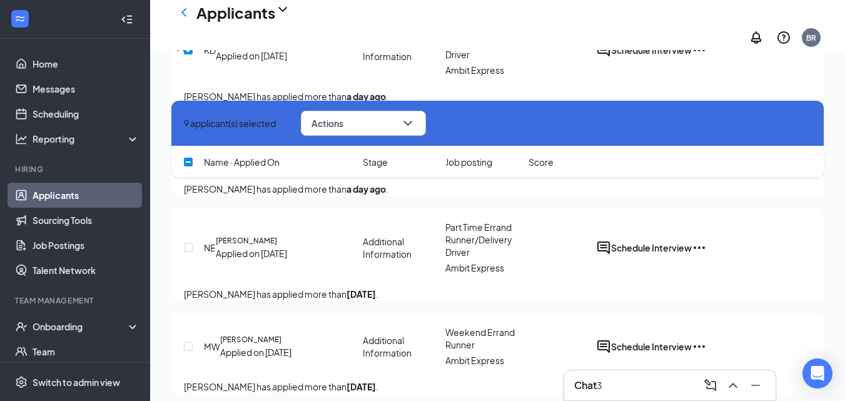
click at [185, 153] on input "checkbox" at bounding box center [188, 148] width 9 height 9
click at [186, 153] on input "checkbox" at bounding box center [188, 148] width 9 height 9
checkbox input "false"
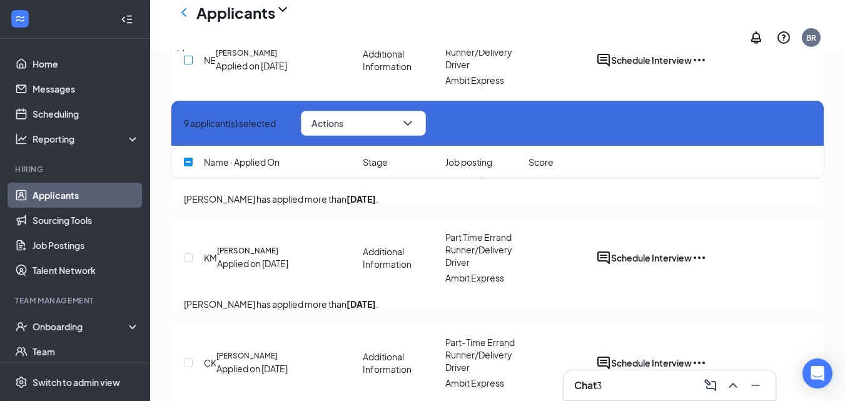
click at [193, 64] on input "checkbox" at bounding box center [188, 60] width 9 height 9
checkbox input "true"
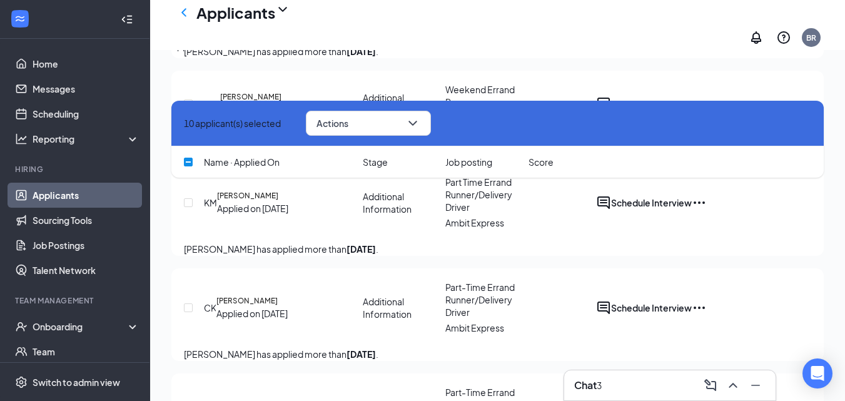
scroll to position [1438, 0]
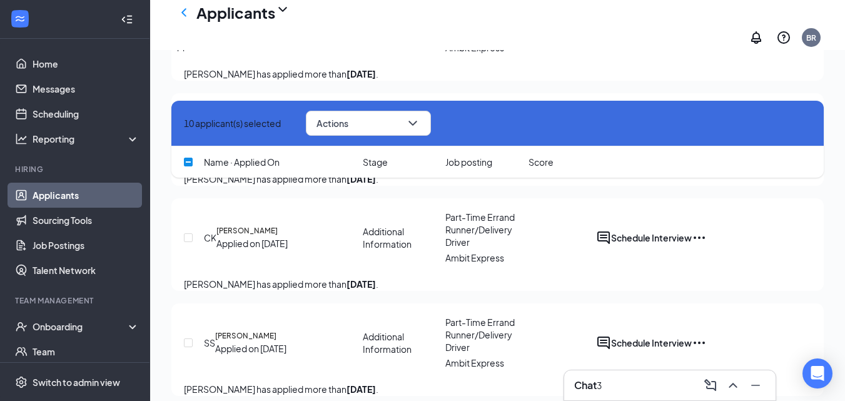
click at [190, 38] on input "checkbox" at bounding box center [188, 33] width 9 height 9
checkbox input "true"
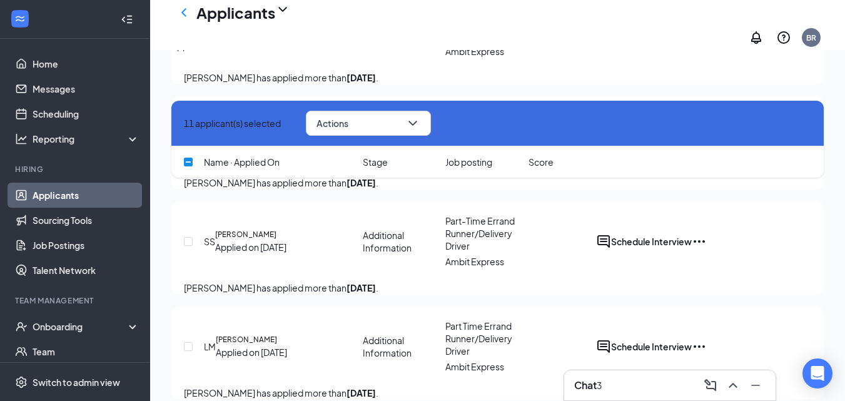
scroll to position [1563, 0]
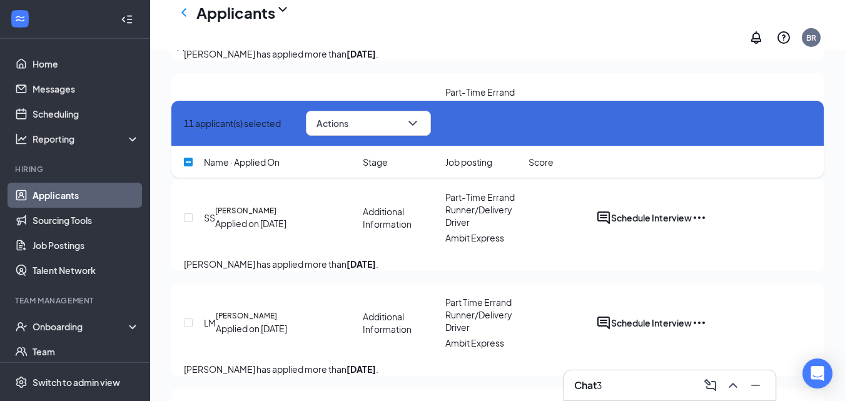
click at [193, 12] on input "checkbox" at bounding box center [188, 7] width 9 height 9
checkbox input "true"
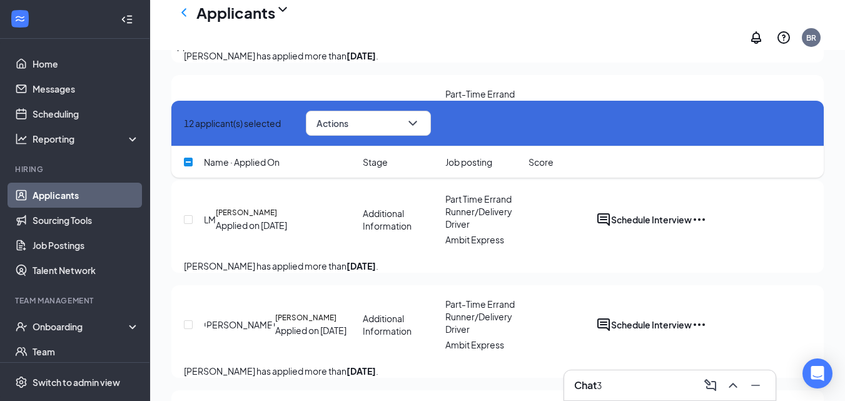
scroll to position [1689, 0]
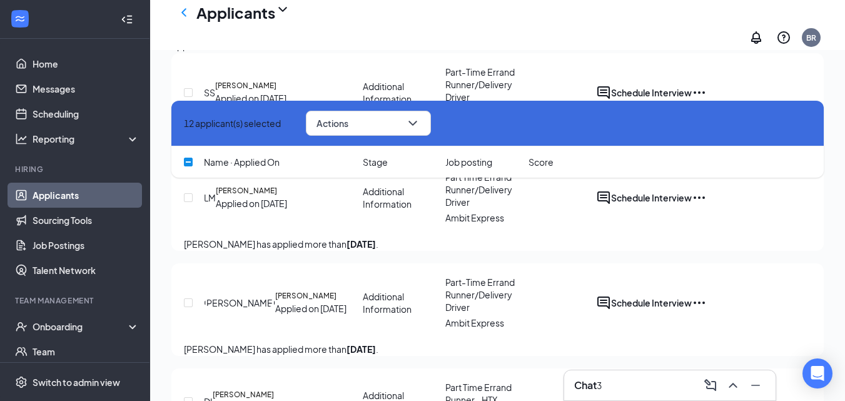
click at [187, 41] on div "[PERSON_NAME] has applied more than [DATE] ." at bounding box center [497, 34] width 627 height 14
checkbox input "true"
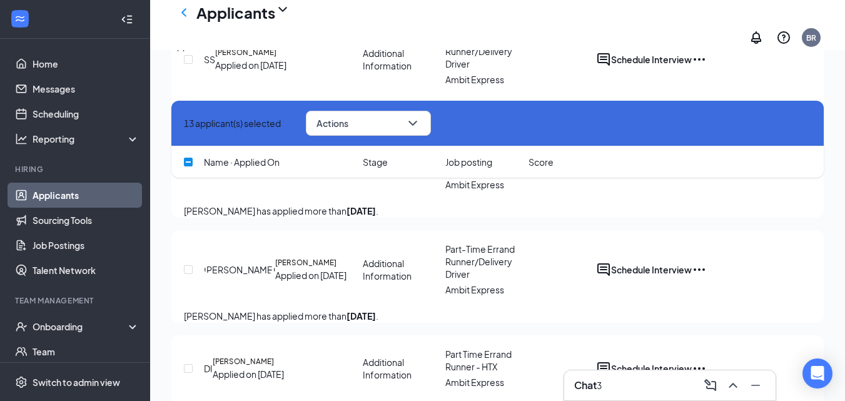
scroll to position [1751, 0]
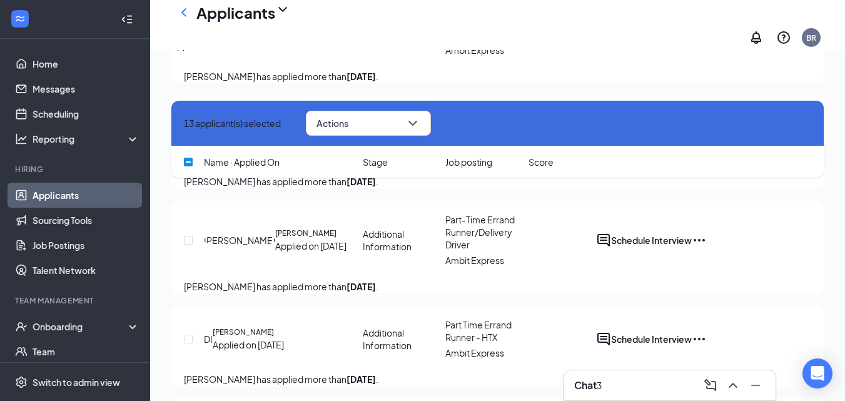
click at [193, 34] on input "checkbox" at bounding box center [188, 30] width 9 height 9
checkbox input "true"
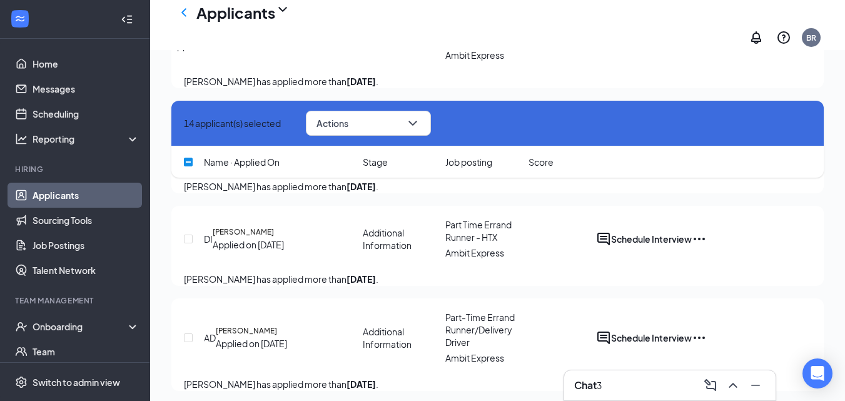
scroll to position [1876, 0]
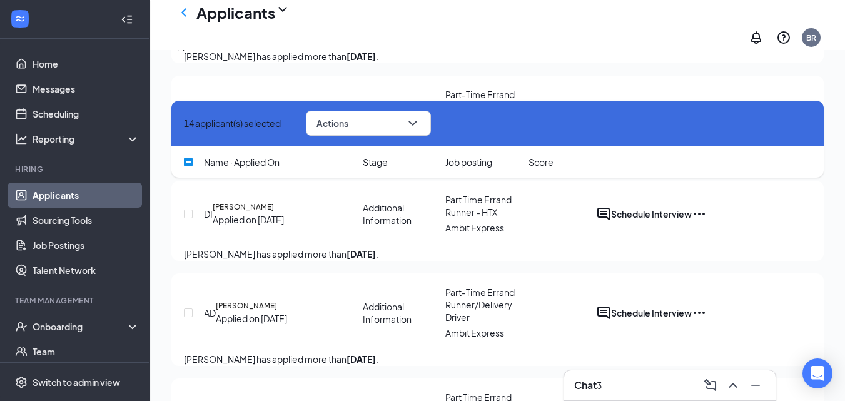
click at [189, 14] on input "checkbox" at bounding box center [188, 10] width 9 height 9
checkbox input "true"
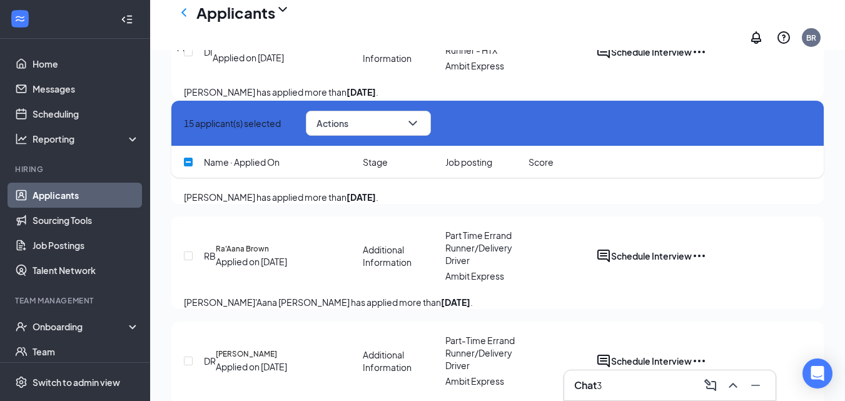
scroll to position [2064, 0]
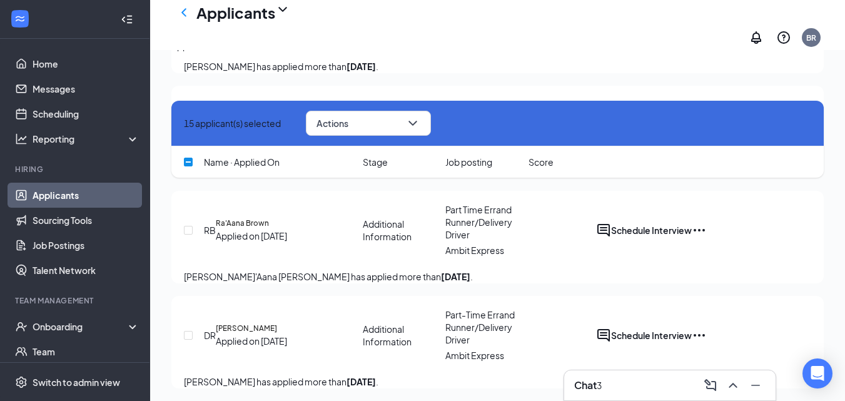
checkbox input "true"
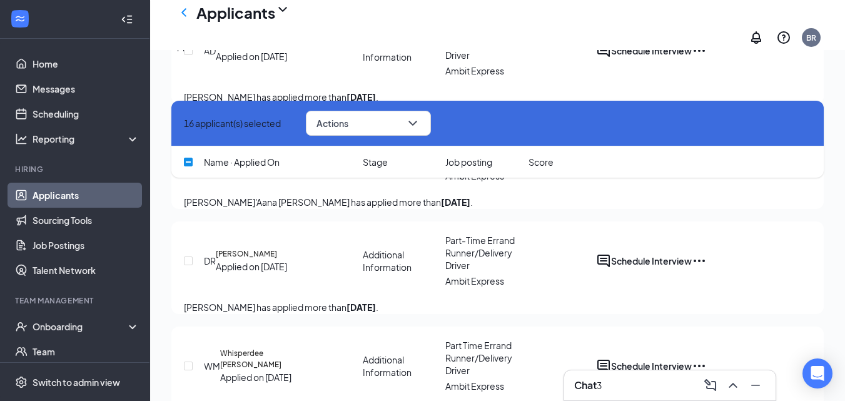
scroll to position [2126, 0]
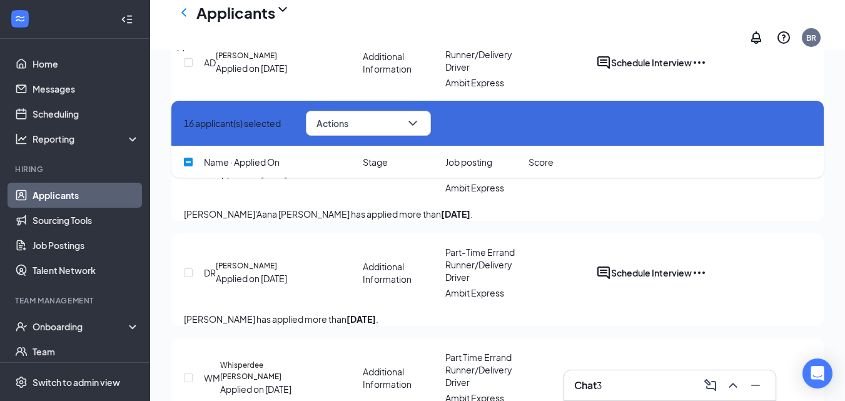
checkbox input "true"
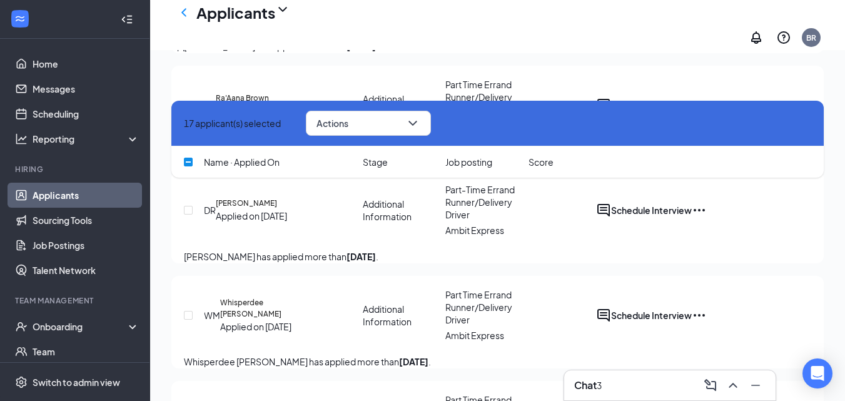
scroll to position [2251, 0]
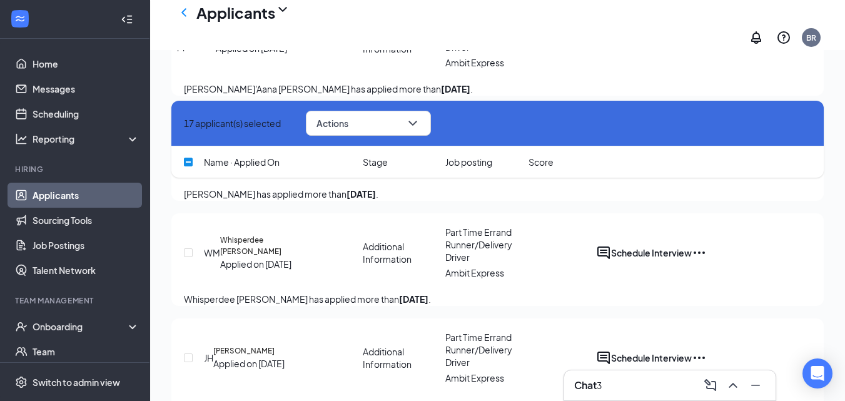
checkbox input "true"
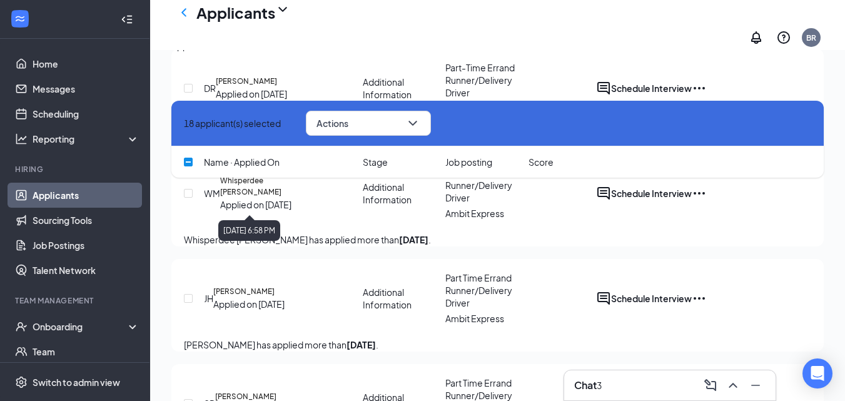
scroll to position [2314, 0]
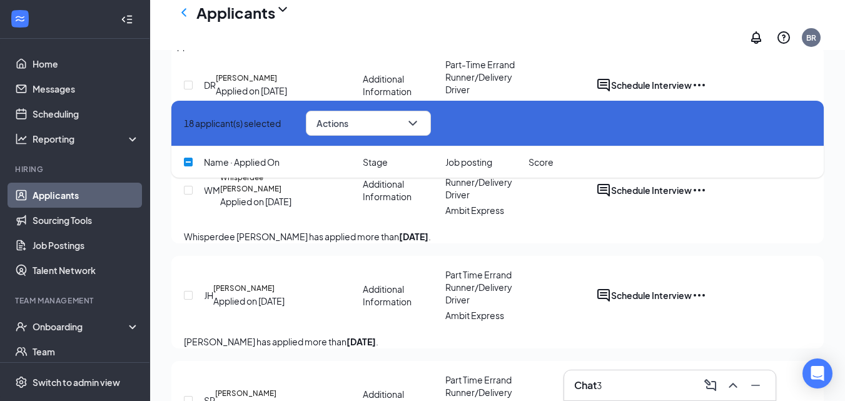
checkbox input "true"
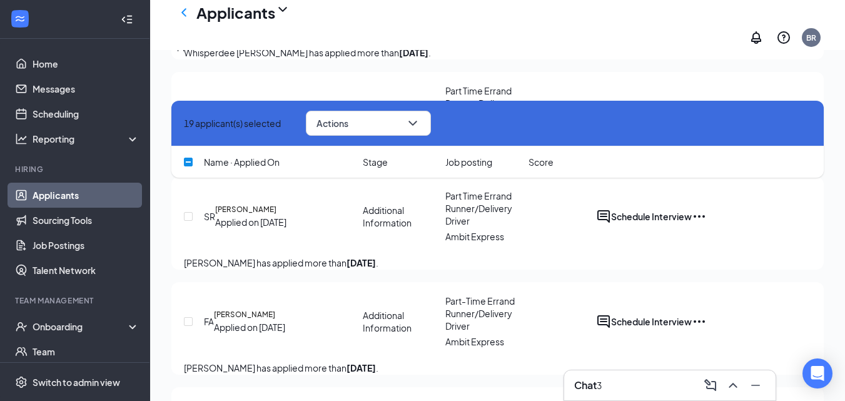
scroll to position [2502, 0]
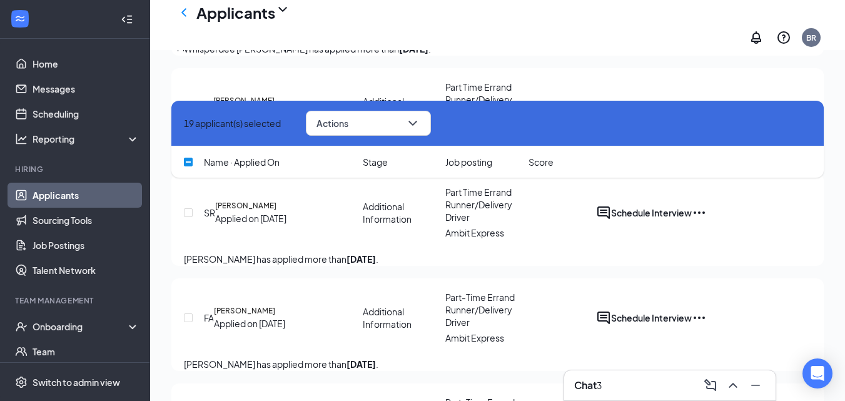
checkbox input "true"
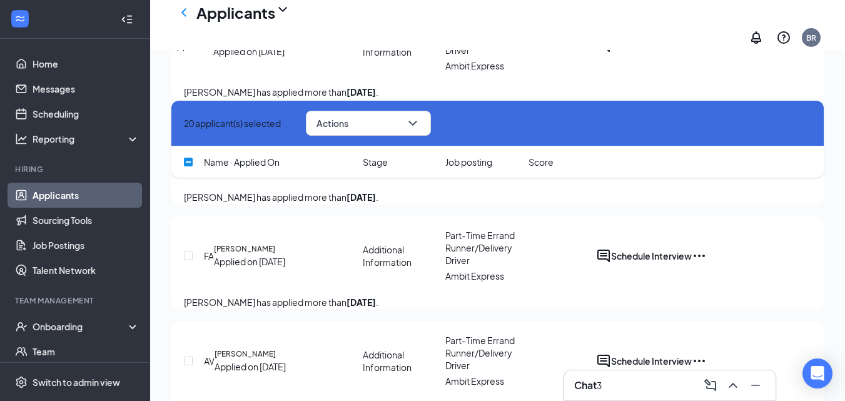
scroll to position [2564, 0]
checkbox input "true"
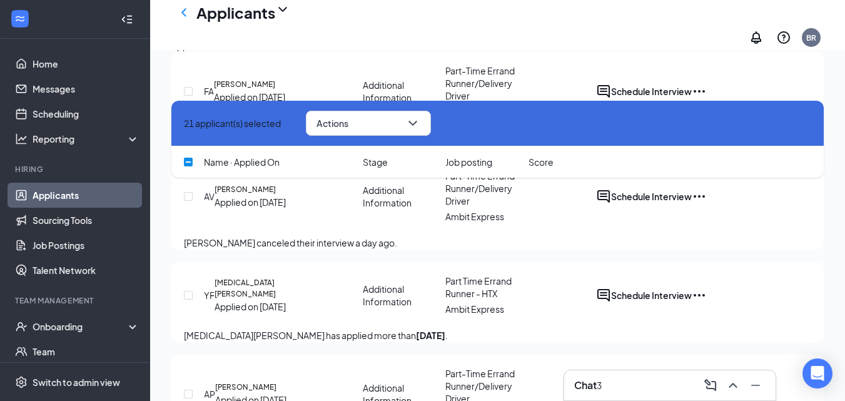
scroll to position [2752, 0]
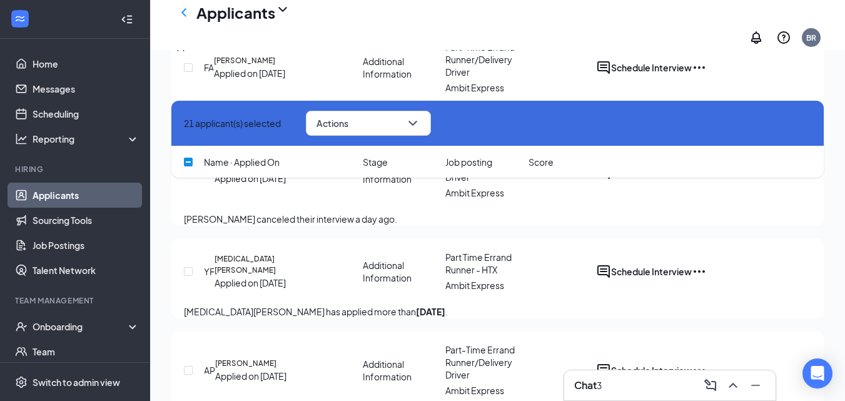
checkbox input "true"
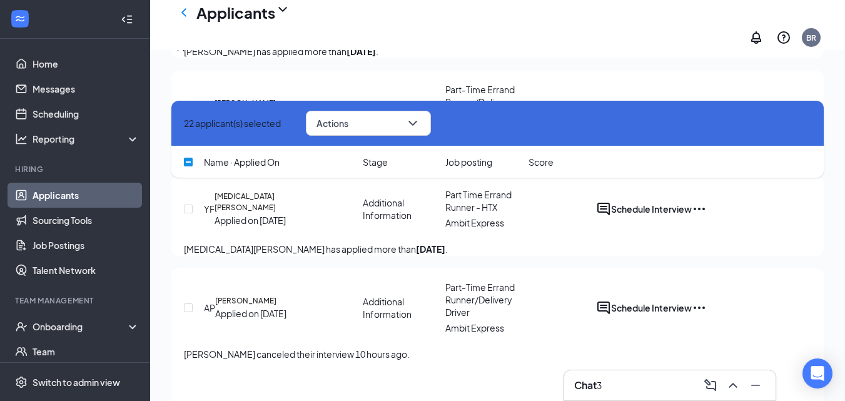
checkbox input "true"
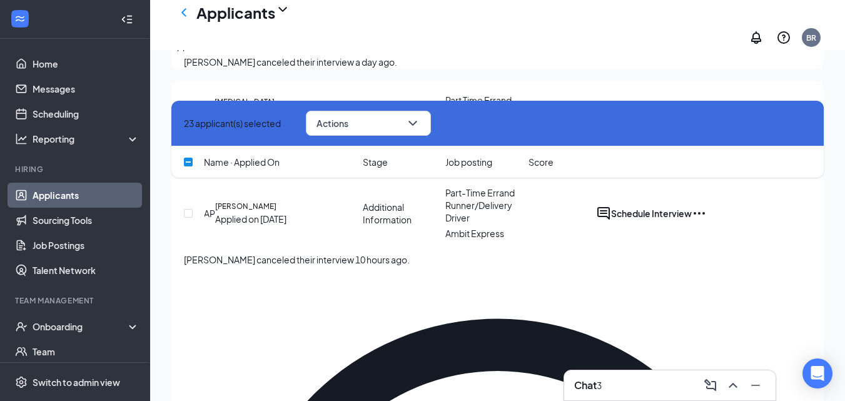
scroll to position [2939, 0]
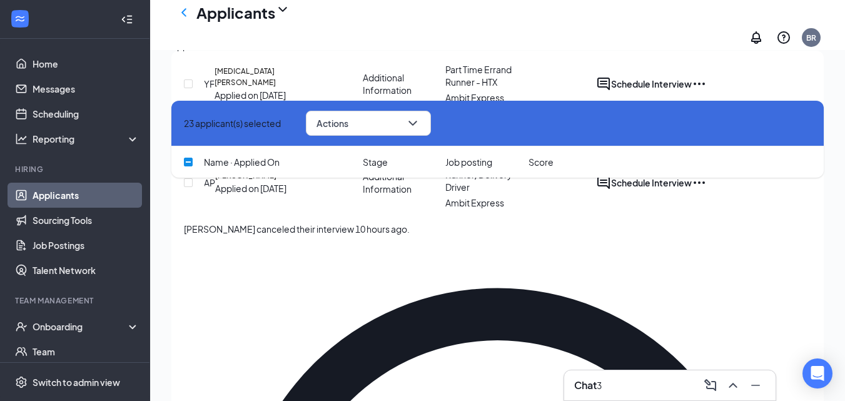
checkbox input "true"
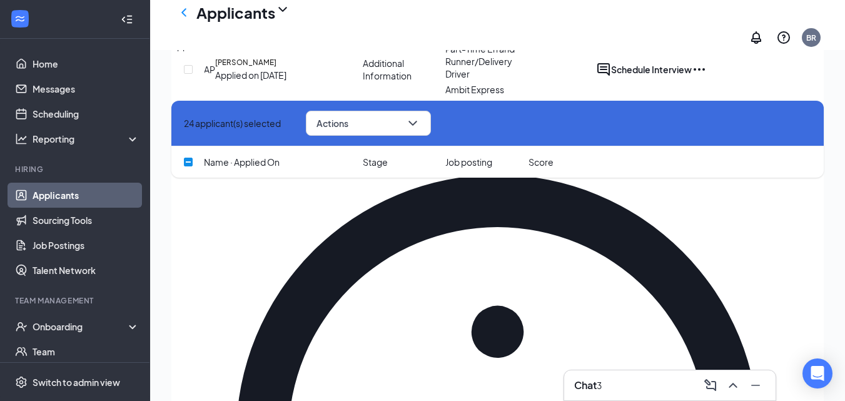
scroll to position [3064, 0]
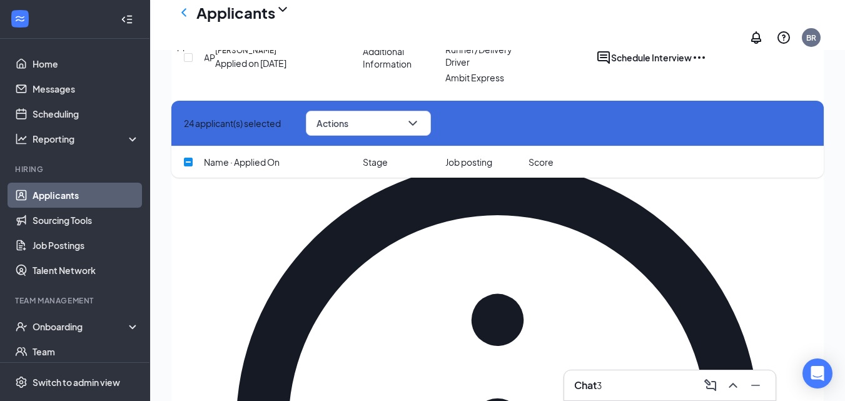
checkbox input "true"
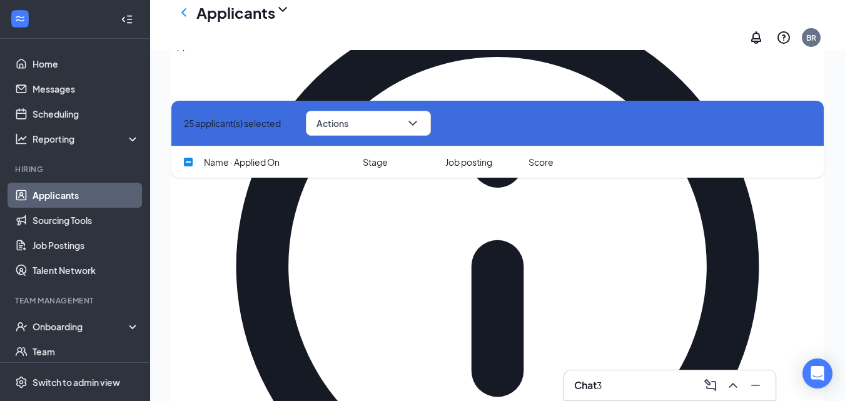
scroll to position [3252, 0]
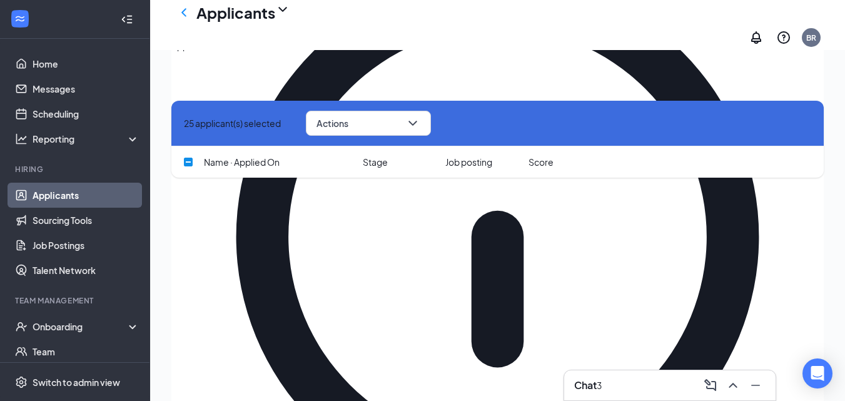
checkbox input "true"
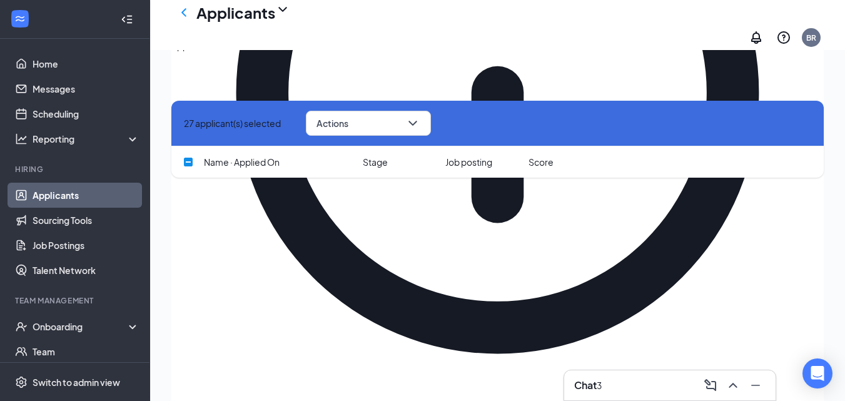
scroll to position [3414, 0]
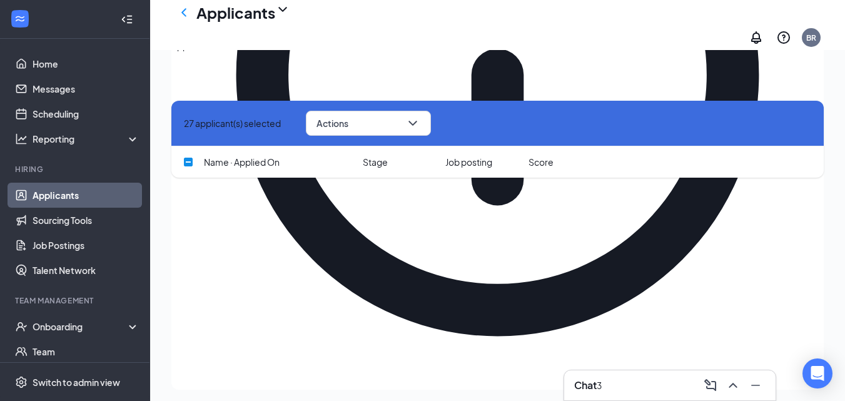
checkbox input "true"
click at [420, 122] on icon "ChevronDown" at bounding box center [412, 123] width 15 height 15
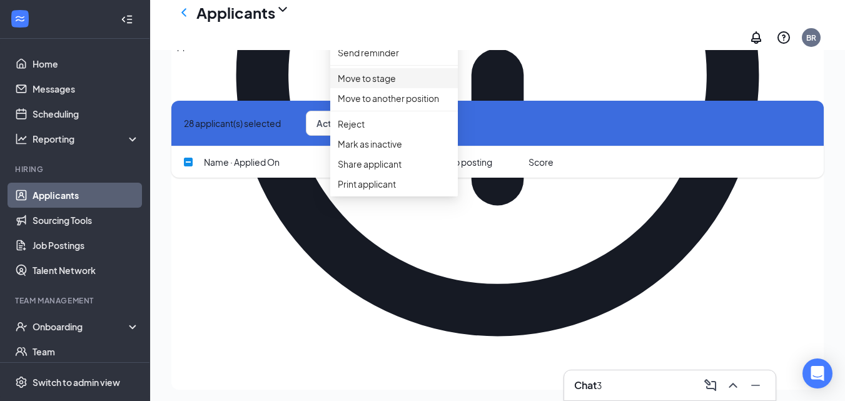
click at [382, 85] on p "Move to stage" at bounding box center [394, 78] width 113 height 14
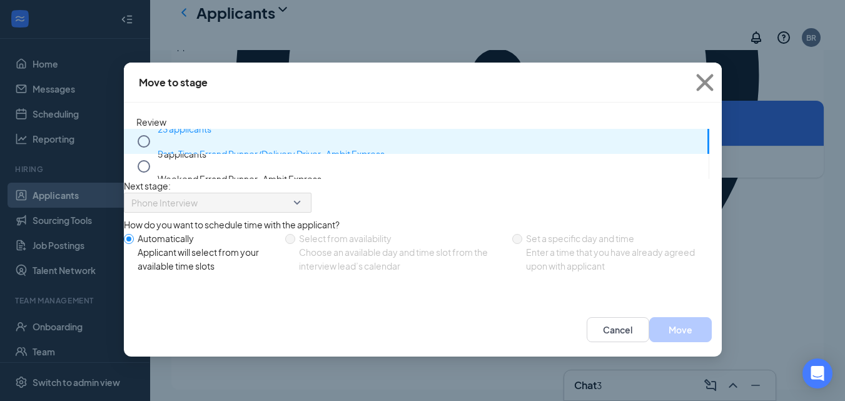
click at [138, 146] on icon "Circle" at bounding box center [144, 141] width 13 height 13
click at [140, 137] on icon "Circle" at bounding box center [143, 141] width 15 height 15
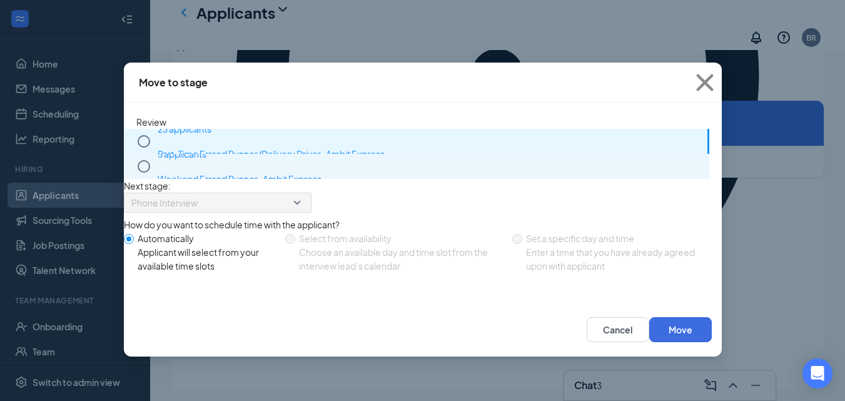
click at [138, 174] on icon "Circle" at bounding box center [143, 166] width 15 height 15
click at [142, 141] on icon "Circle" at bounding box center [143, 141] width 15 height 15
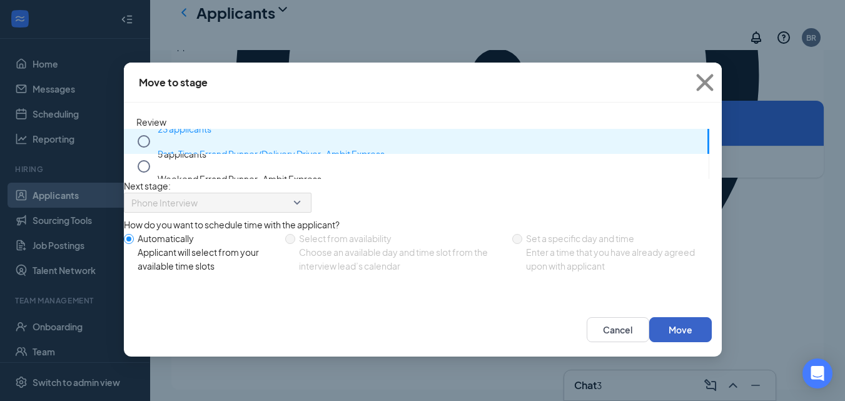
click at [665, 342] on button "Move" at bounding box center [680, 329] width 63 height 25
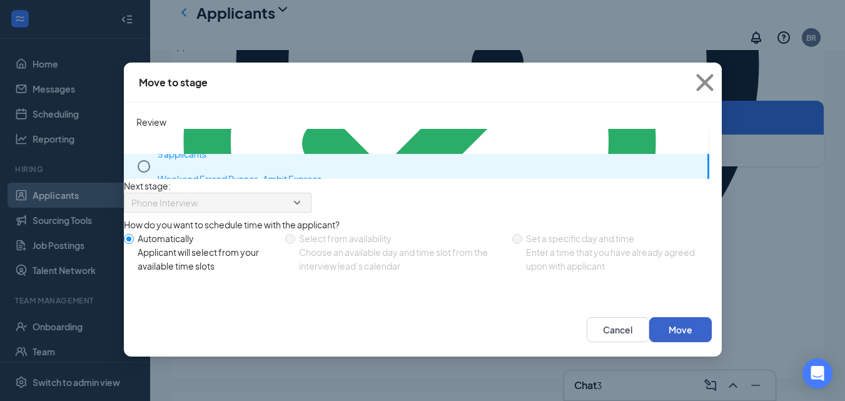
scroll to position [3403, 0]
click at [138, 174] on icon "Circle" at bounding box center [143, 166] width 15 height 15
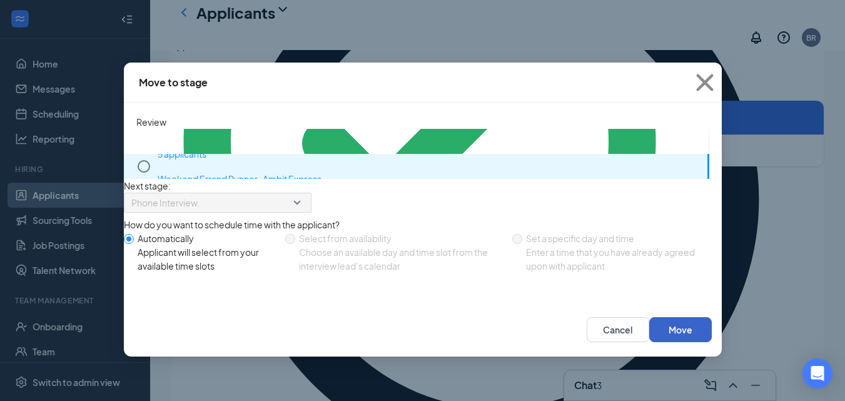
click at [684, 342] on button "Move" at bounding box center [680, 329] width 63 height 25
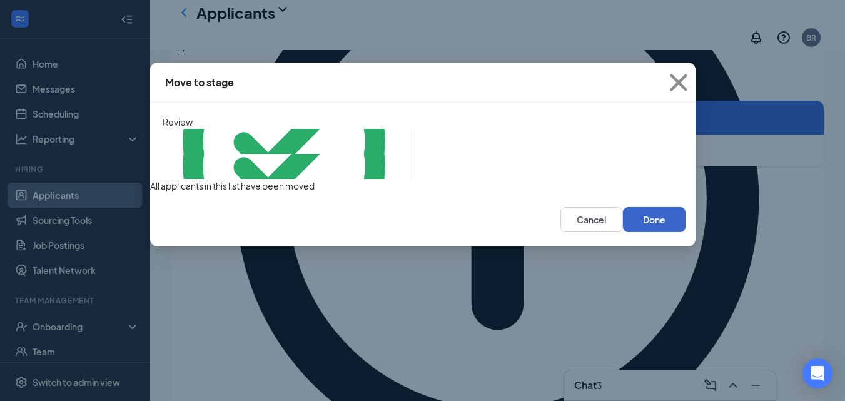
click at [659, 232] on button "Done" at bounding box center [654, 219] width 63 height 25
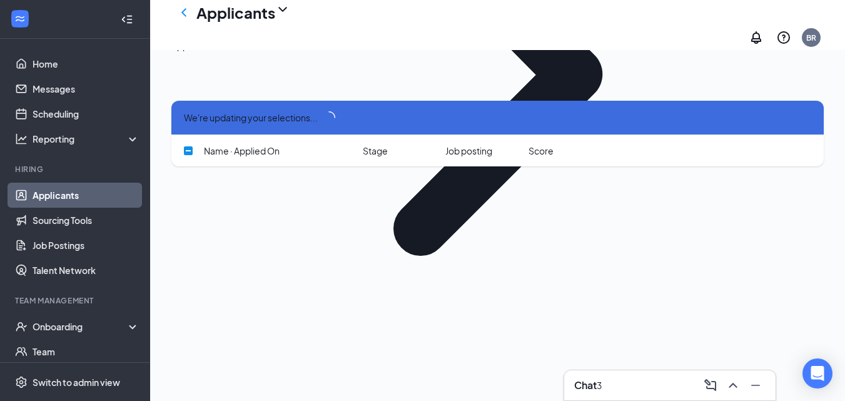
scroll to position [3054, 0]
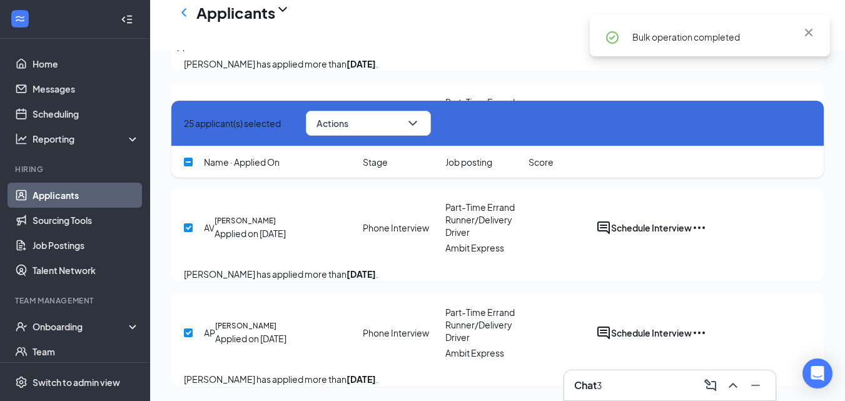
checkbox input "false"
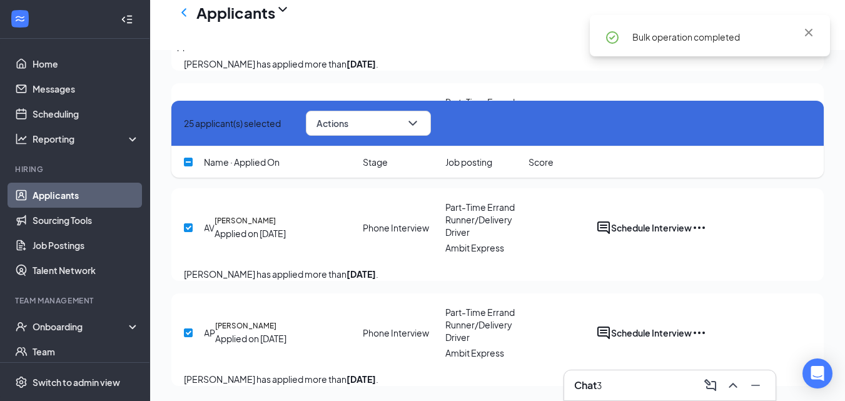
checkbox input "false"
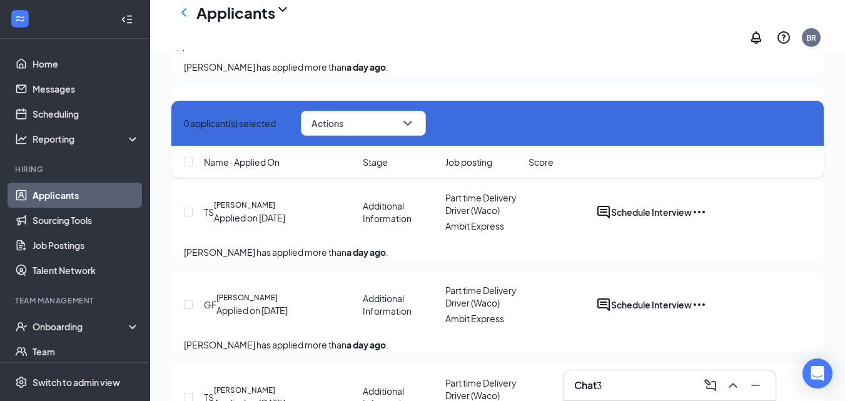
scroll to position [504, 0]
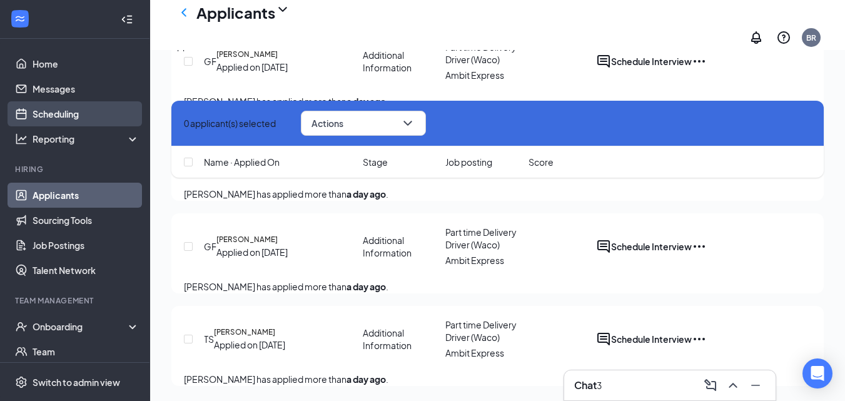
click at [83, 111] on link "Scheduling" at bounding box center [86, 113] width 107 height 25
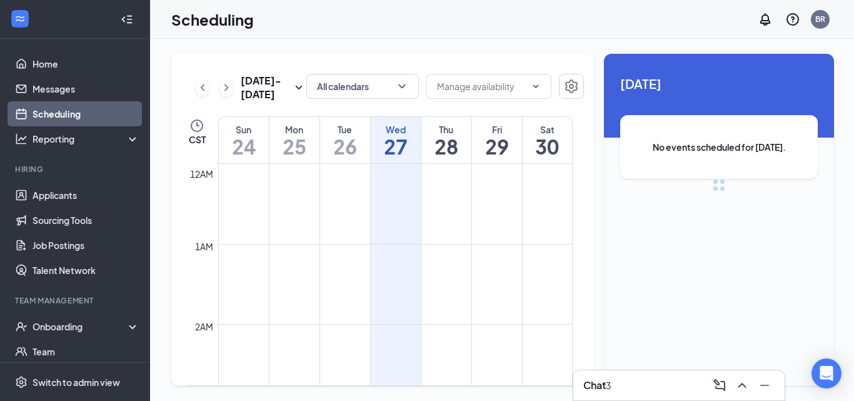
scroll to position [615, 0]
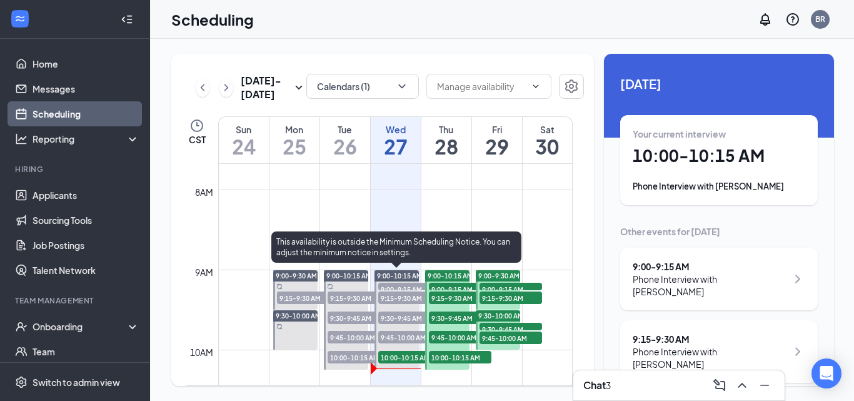
click at [409, 354] on span "10:00-10:15 AM" at bounding box center [409, 357] width 63 height 13
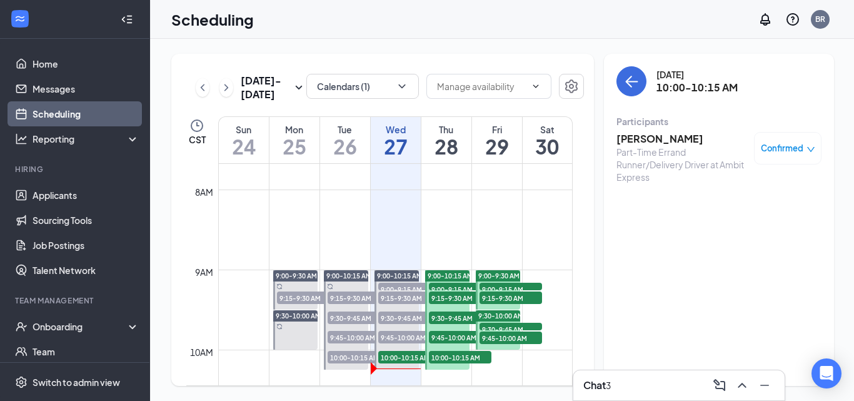
click at [788, 147] on span "Confirmed" at bounding box center [782, 148] width 43 height 13
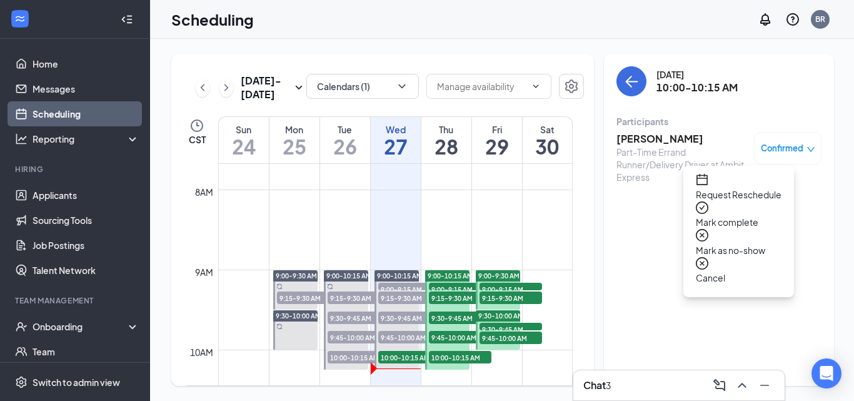
click at [742, 188] on span "Request Reschedule" at bounding box center [739, 195] width 86 height 14
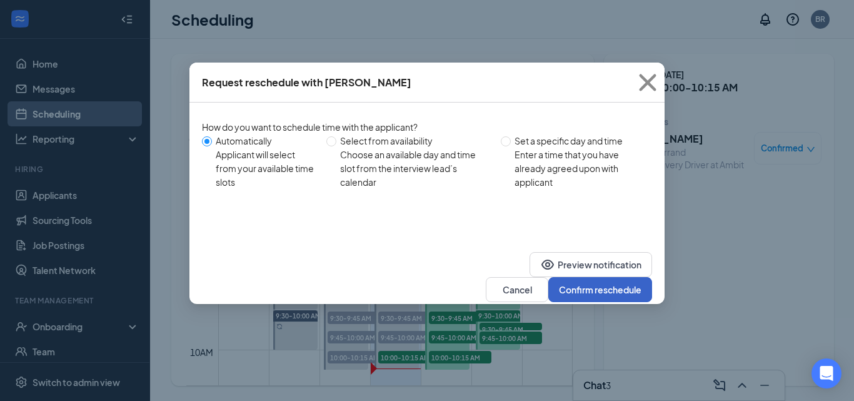
click at [584, 277] on button "Confirm reschedule" at bounding box center [600, 289] width 104 height 25
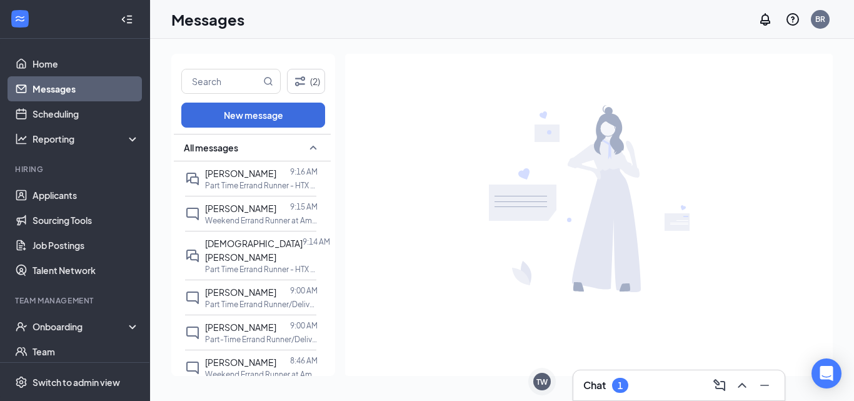
click at [649, 380] on div "Chat 1" at bounding box center [678, 385] width 191 height 20
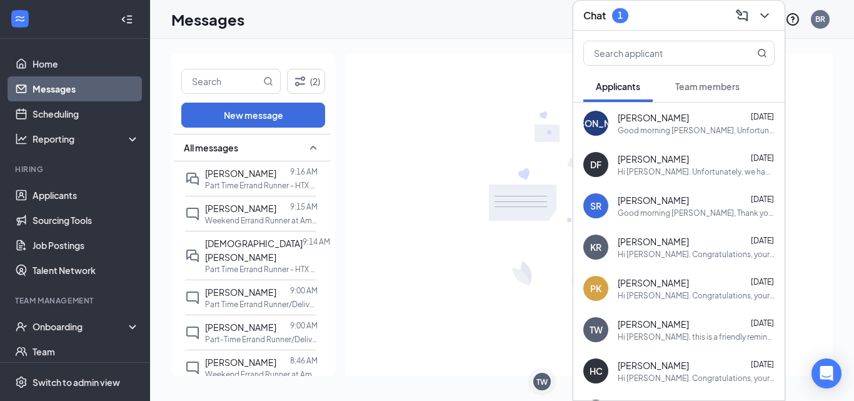
click at [688, 117] on div "[PERSON_NAME] [DATE]" at bounding box center [696, 117] width 157 height 13
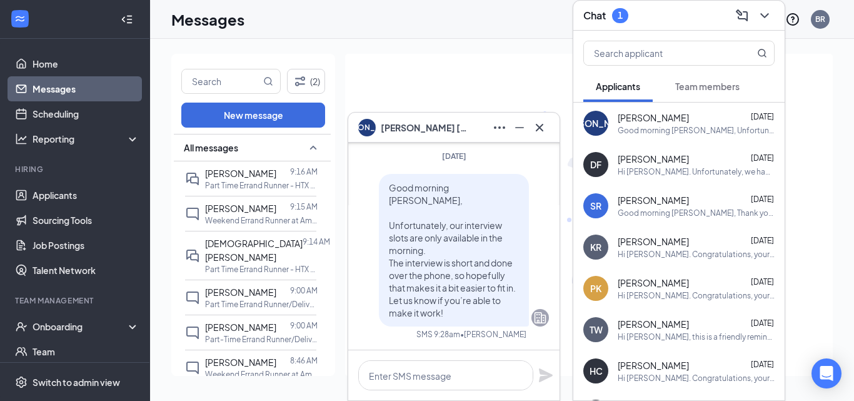
click at [664, 159] on span "Deontray Flakes" at bounding box center [653, 159] width 71 height 13
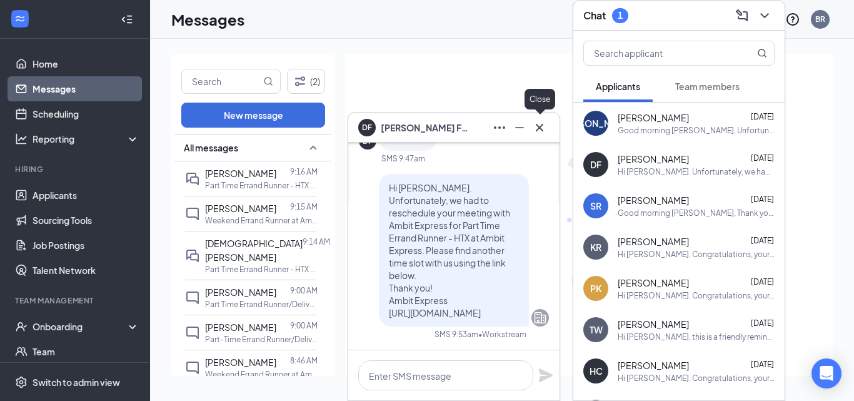
click at [540, 124] on icon "Cross" at bounding box center [539, 127] width 15 height 15
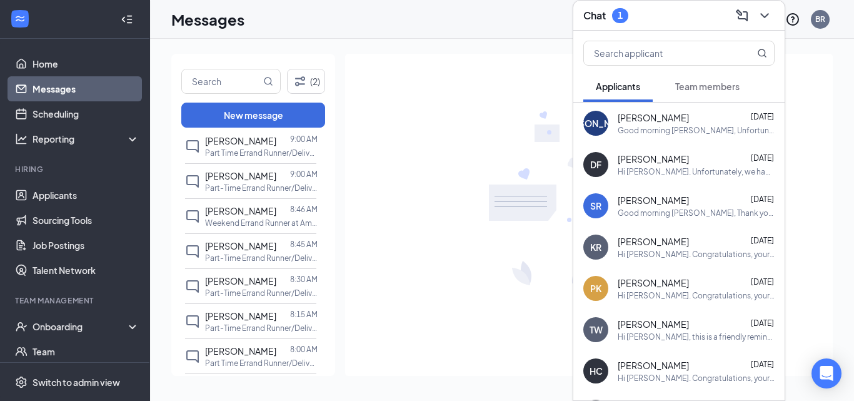
scroll to position [63, 0]
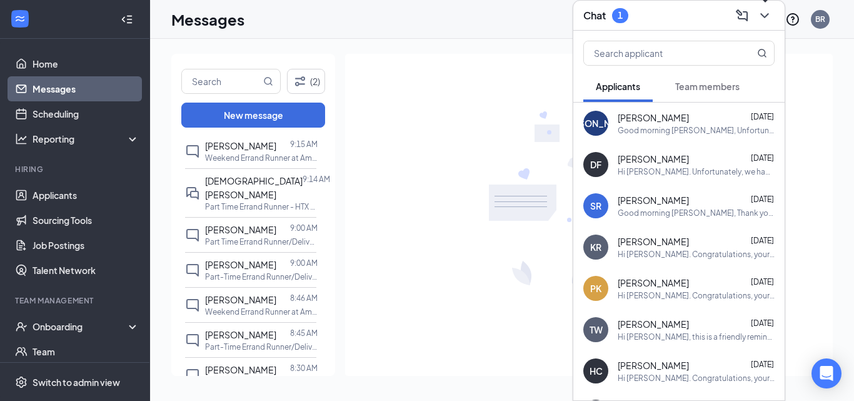
click at [760, 16] on icon "ChevronDown" at bounding box center [764, 15] width 15 height 15
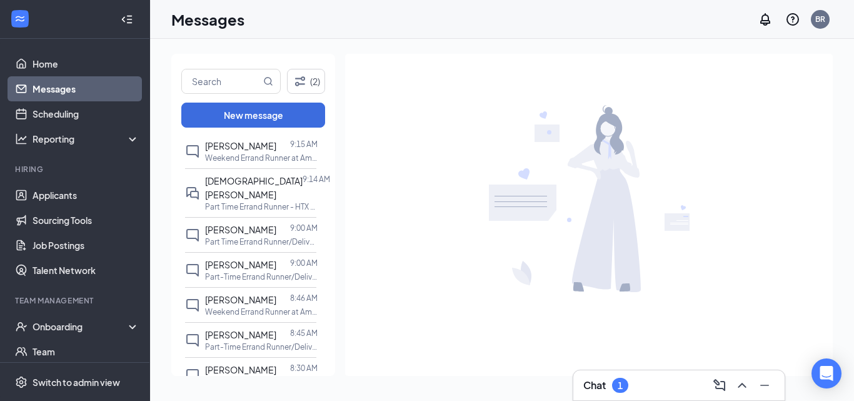
click at [650, 385] on div "Chat 1" at bounding box center [678, 385] width 191 height 20
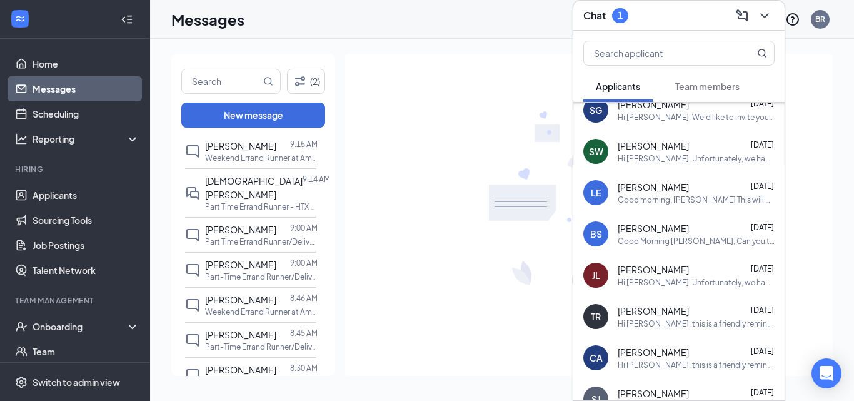
scroll to position [303, 0]
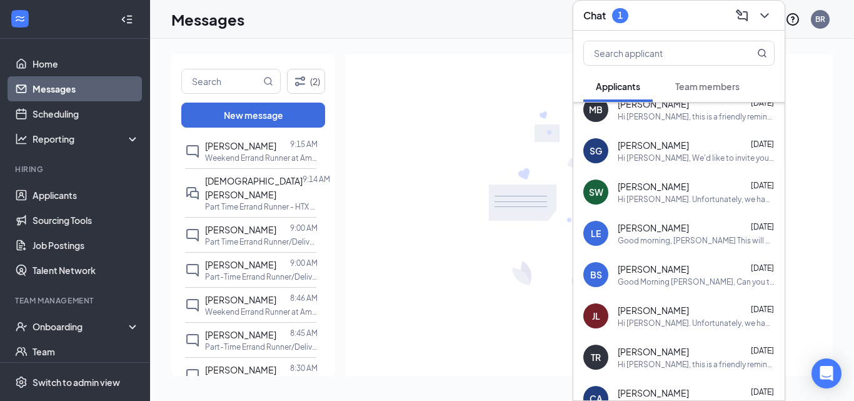
click at [606, 16] on h3 "Chat" at bounding box center [594, 16] width 23 height 14
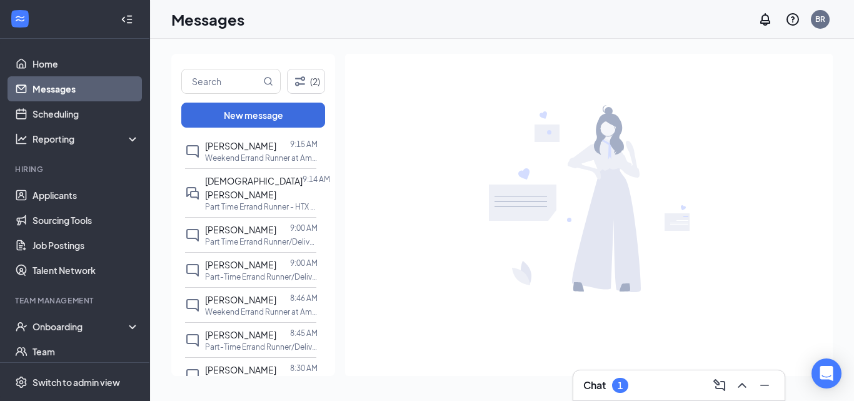
click at [627, 395] on div "Chat 1" at bounding box center [678, 385] width 191 height 20
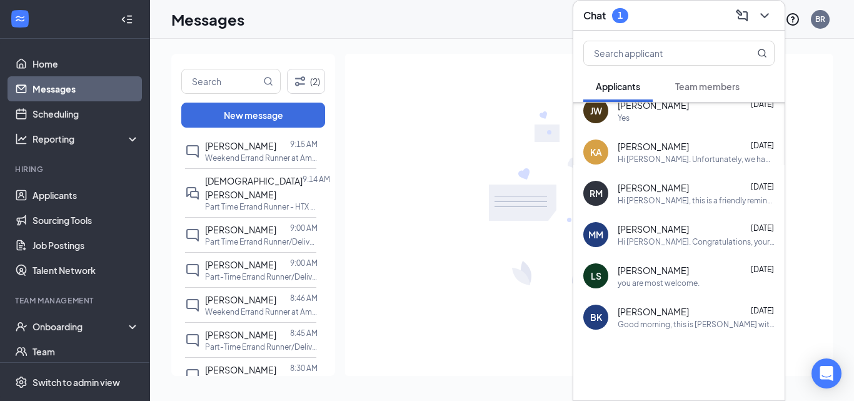
scroll to position [714, 0]
click at [768, 16] on icon "ChevronDown" at bounding box center [764, 15] width 15 height 15
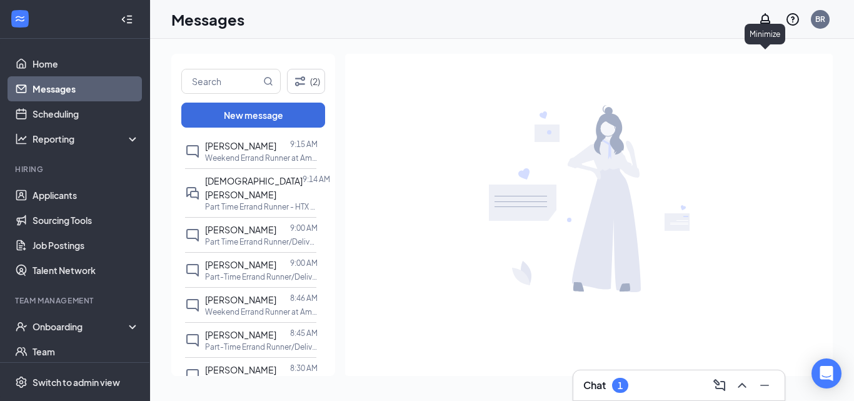
scroll to position [0, 0]
